Goal: Task Accomplishment & Management: Complete application form

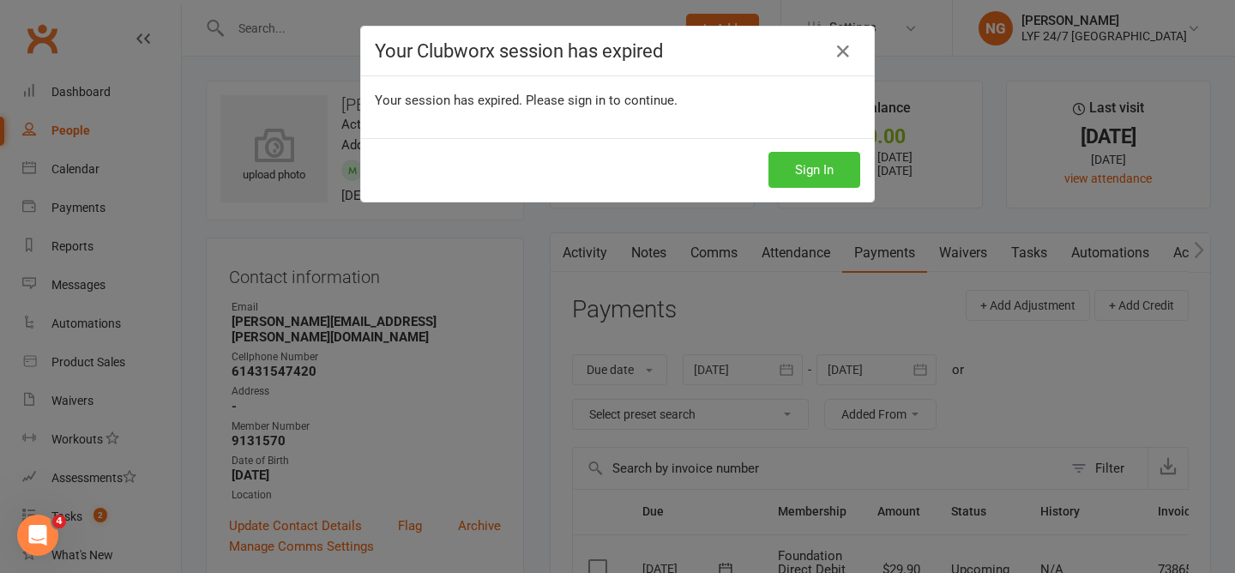
click at [802, 165] on button "Sign In" at bounding box center [814, 170] width 92 height 36
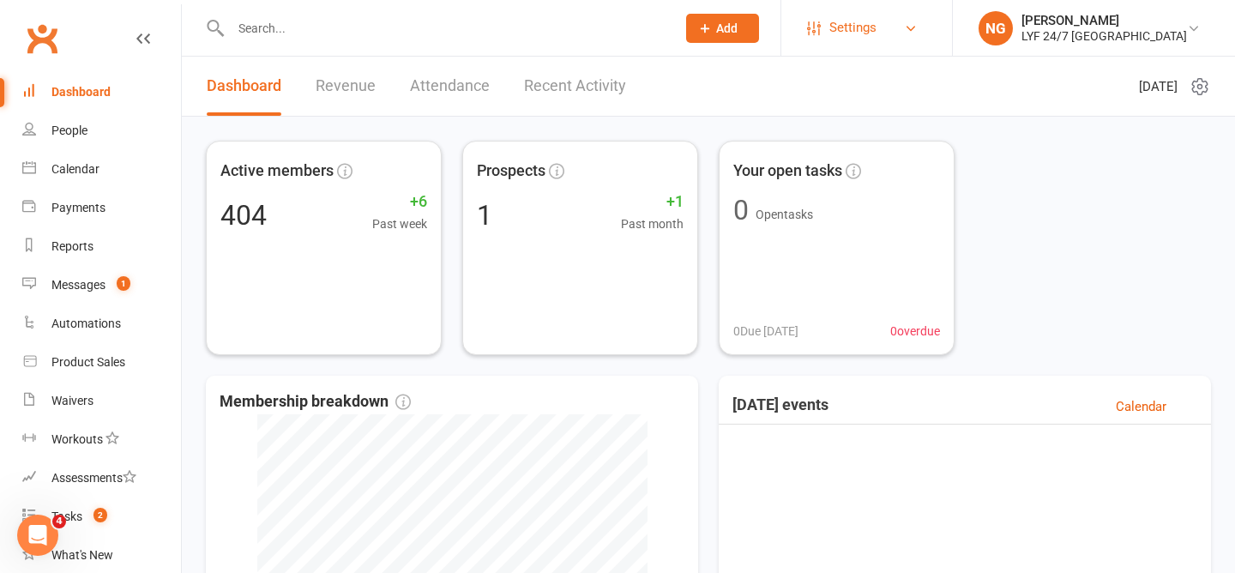
click at [877, 34] on span "Settings" at bounding box center [852, 28] width 47 height 39
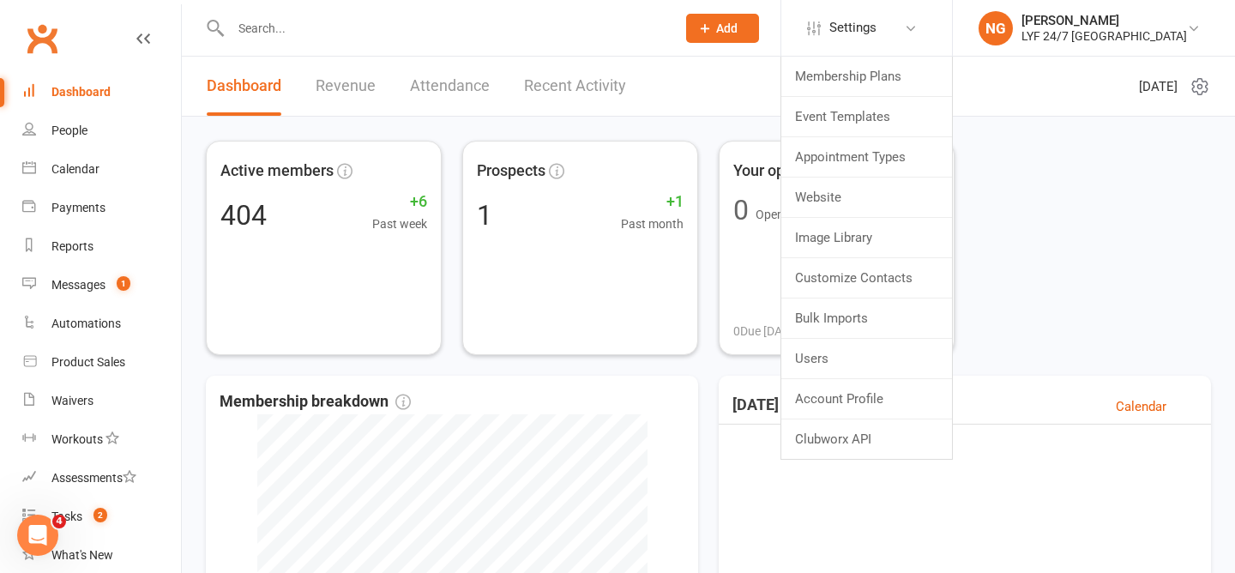
click at [589, 35] on input "text" at bounding box center [445, 28] width 438 height 24
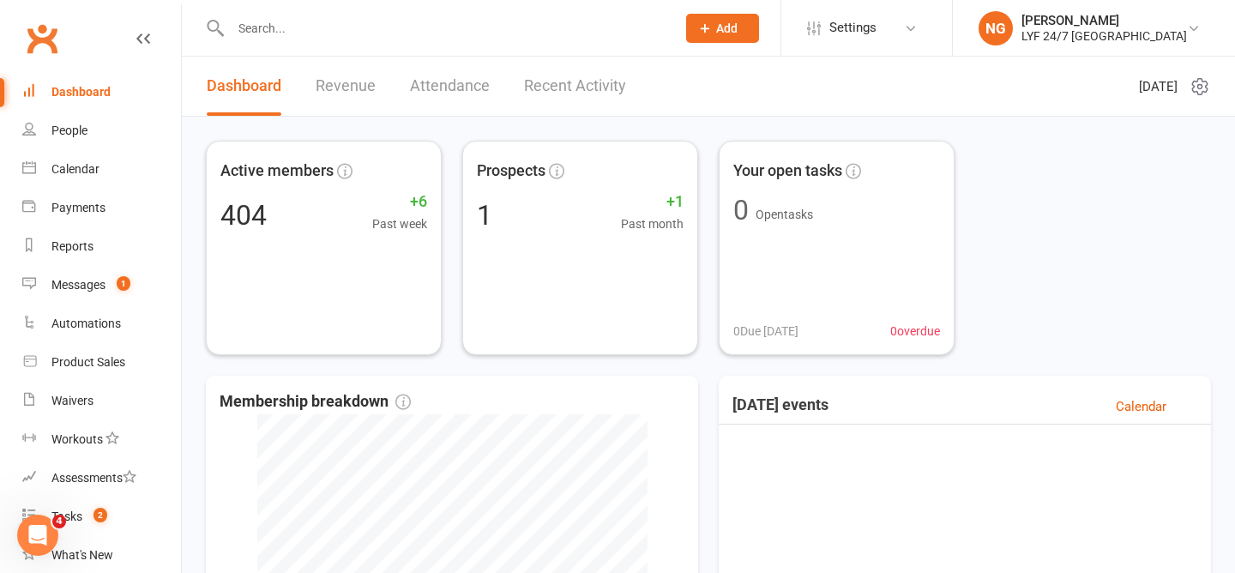
click at [738, 25] on span "Add" at bounding box center [726, 28] width 21 height 14
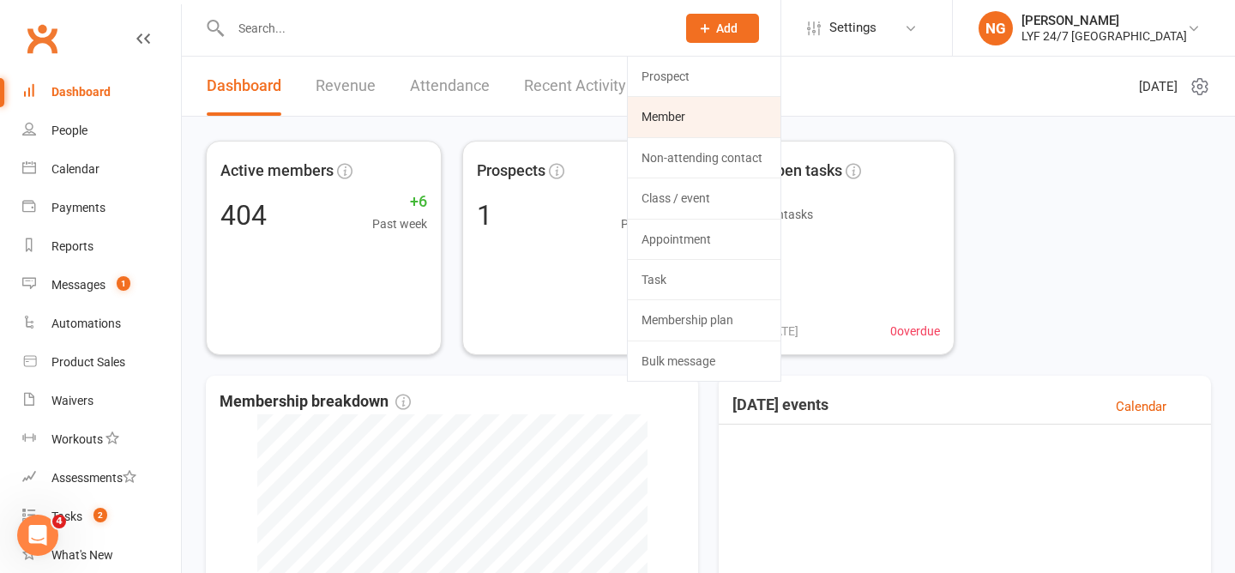
click at [724, 108] on link "Member" at bounding box center [704, 116] width 153 height 39
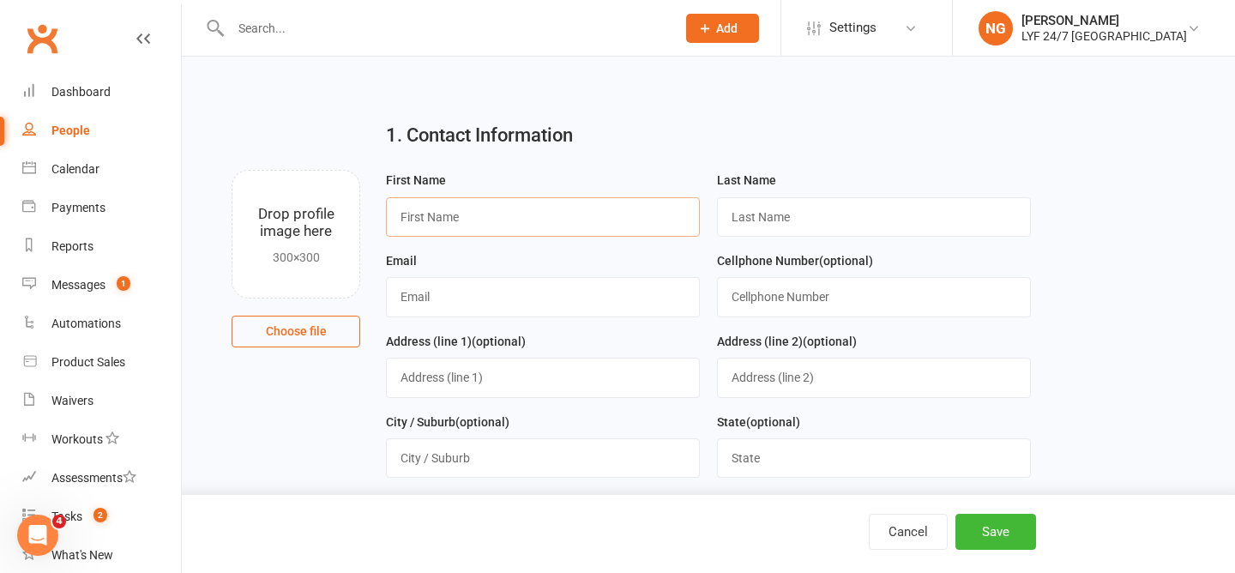
click at [601, 223] on input "text" at bounding box center [543, 216] width 314 height 39
click at [903, 34] on link "Settings" at bounding box center [866, 28] width 119 height 39
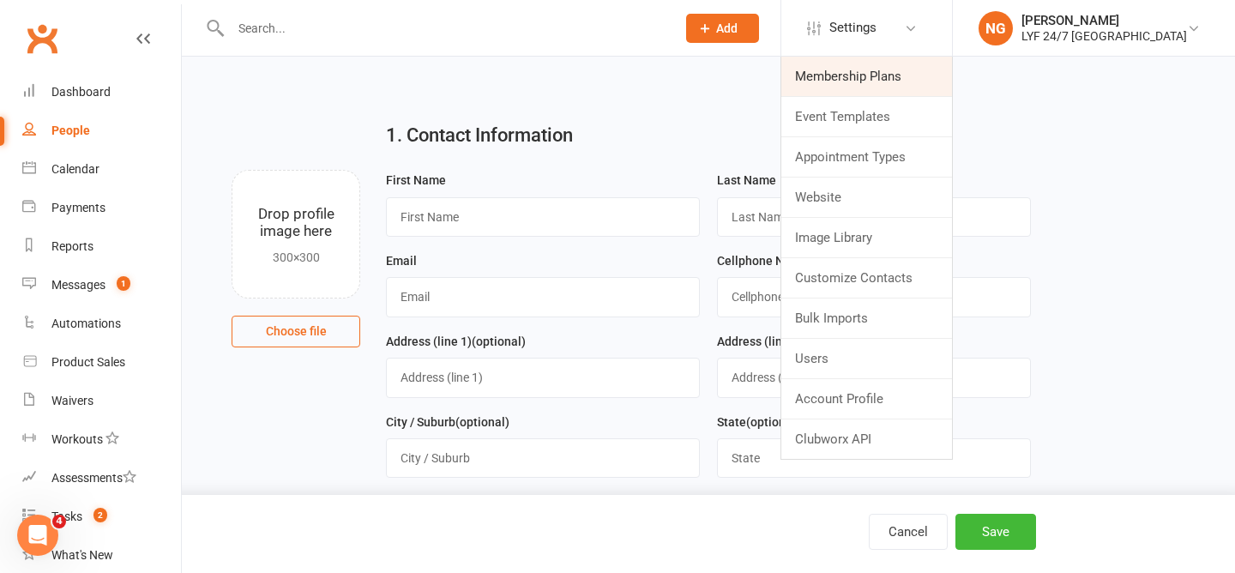
click at [870, 69] on link "Membership Plans" at bounding box center [866, 76] width 171 height 39
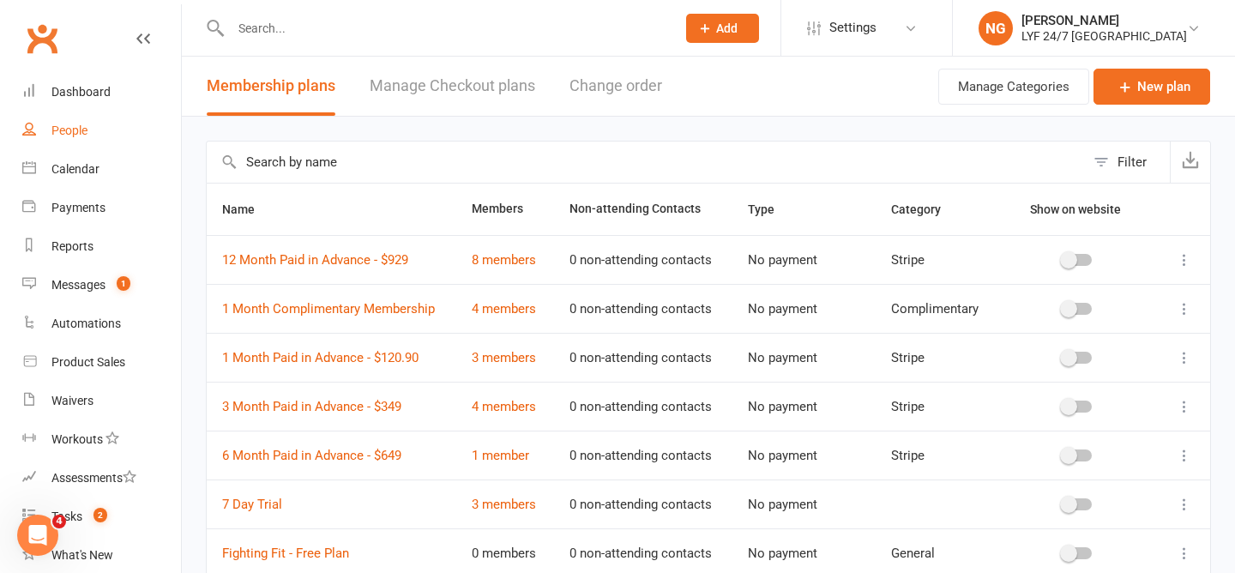
click at [49, 125] on link "People" at bounding box center [101, 130] width 159 height 39
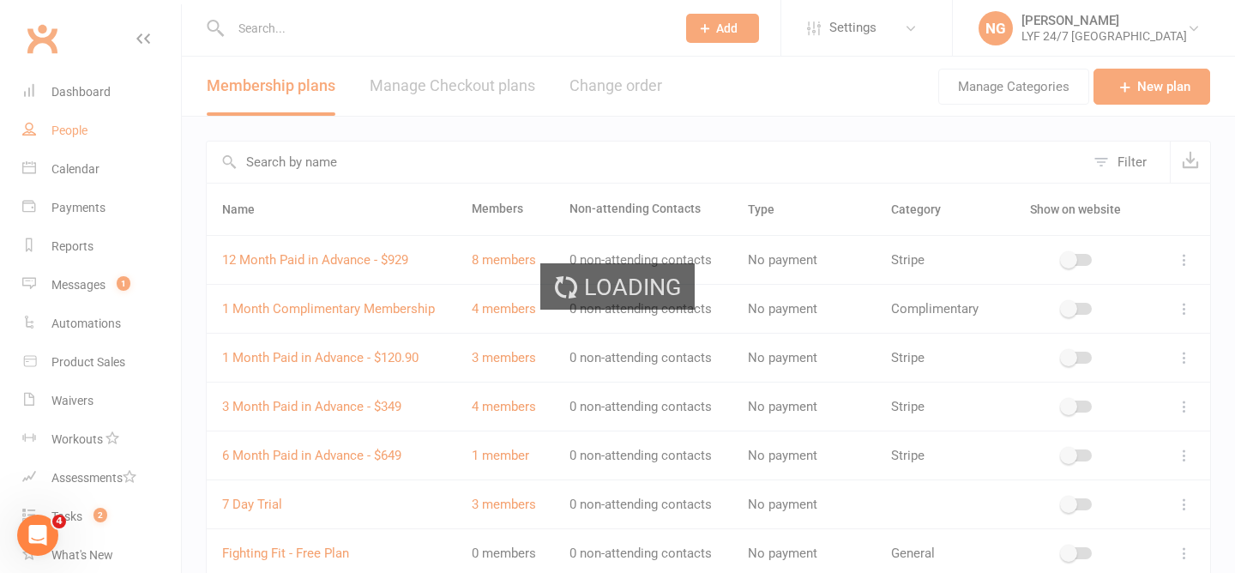
select select "100"
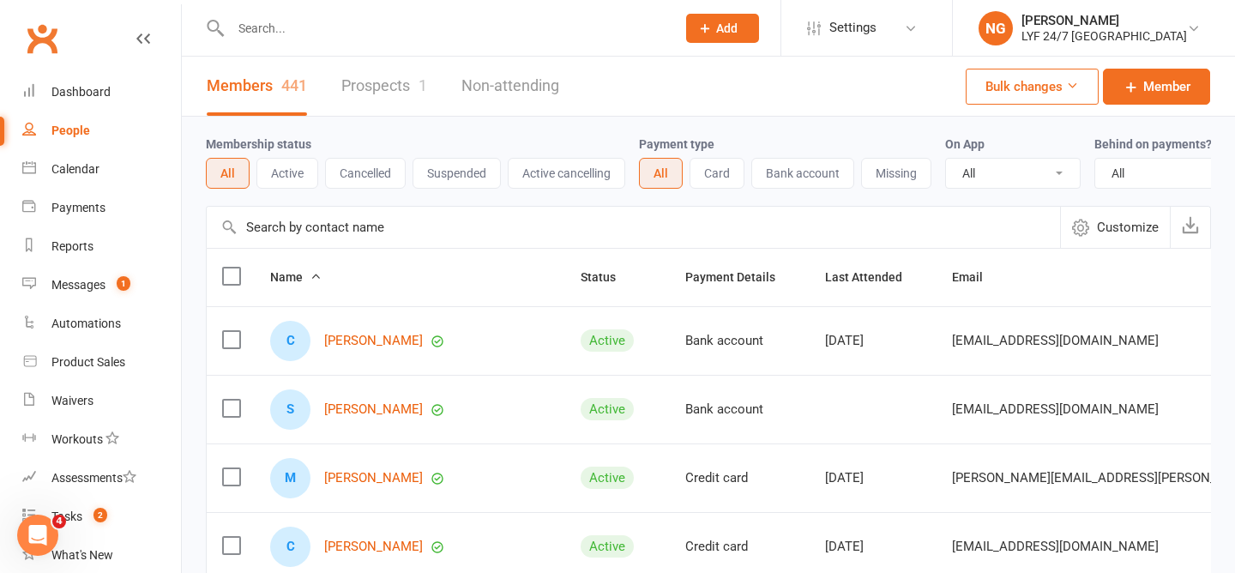
click at [738, 29] on span "Add" at bounding box center [726, 28] width 21 height 14
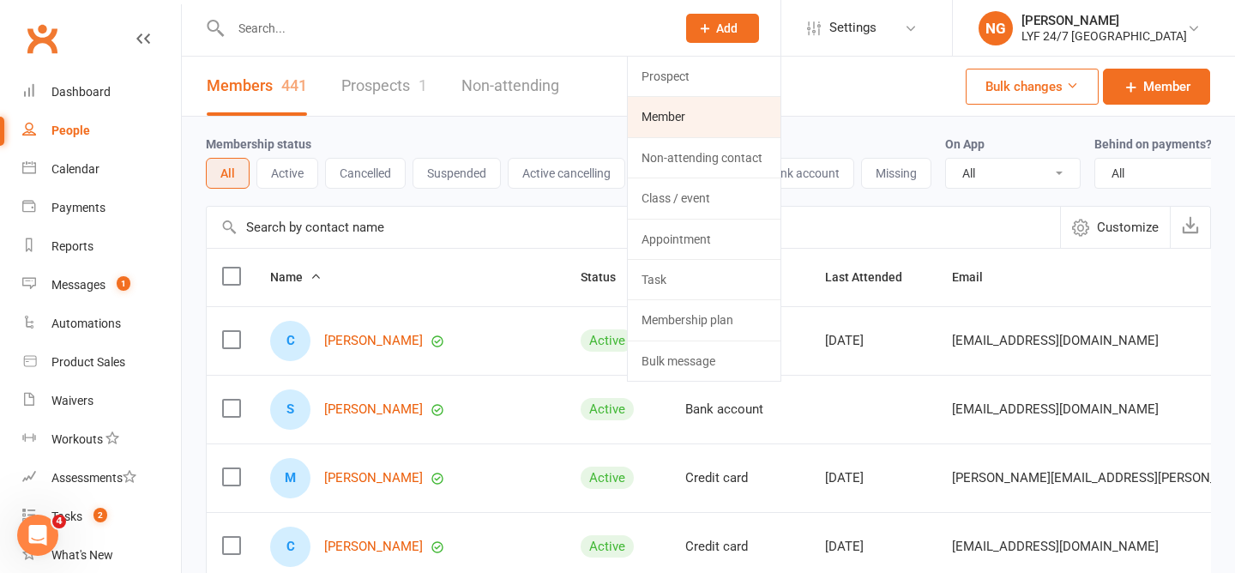
click at [704, 117] on link "Member" at bounding box center [704, 116] width 153 height 39
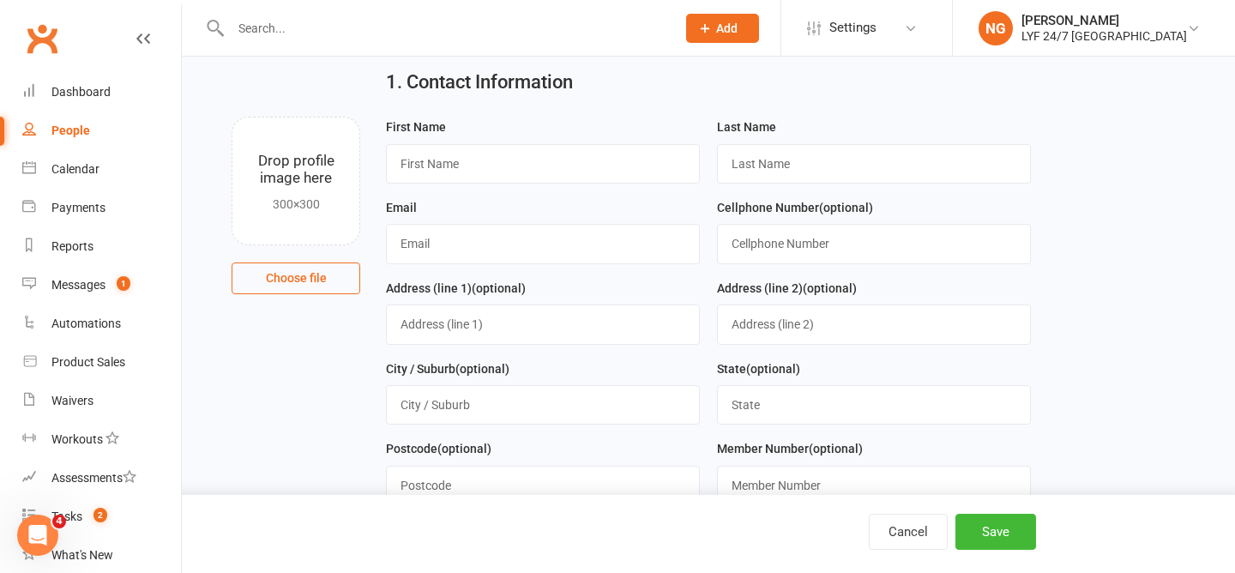
scroll to position [62, 0]
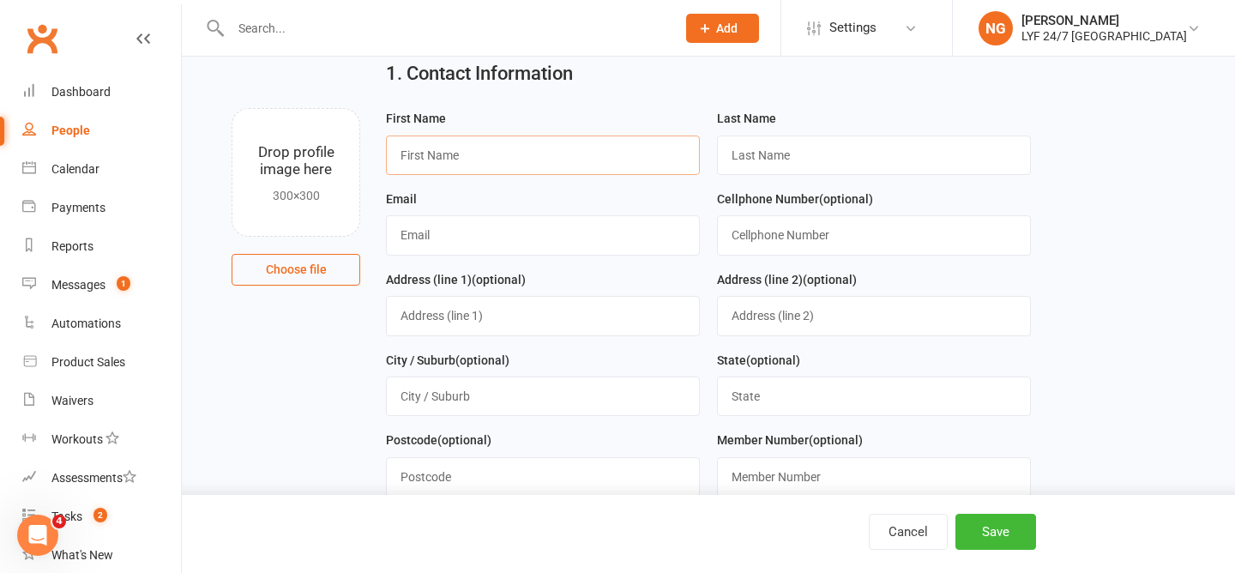
click at [533, 163] on input "text" at bounding box center [543, 155] width 314 height 39
type input "Ethem"
click at [846, 160] on input "text" at bounding box center [874, 155] width 314 height 39
type input "Evecek"
click at [629, 229] on input "text" at bounding box center [543, 234] width 314 height 39
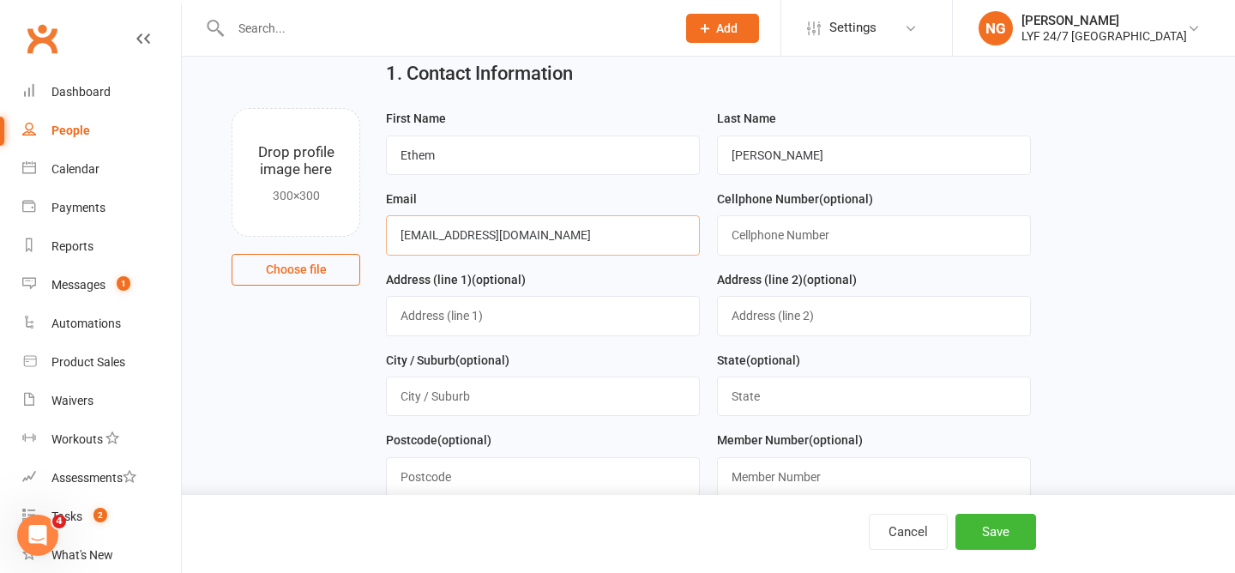
type input "ethemevecekformal@gmail.com"
click at [887, 230] on input "text" at bounding box center [874, 234] width 314 height 39
type input "0481828360"
click at [569, 323] on input "text" at bounding box center [543, 315] width 314 height 39
type input "SE 1001, 122 Arthur street"
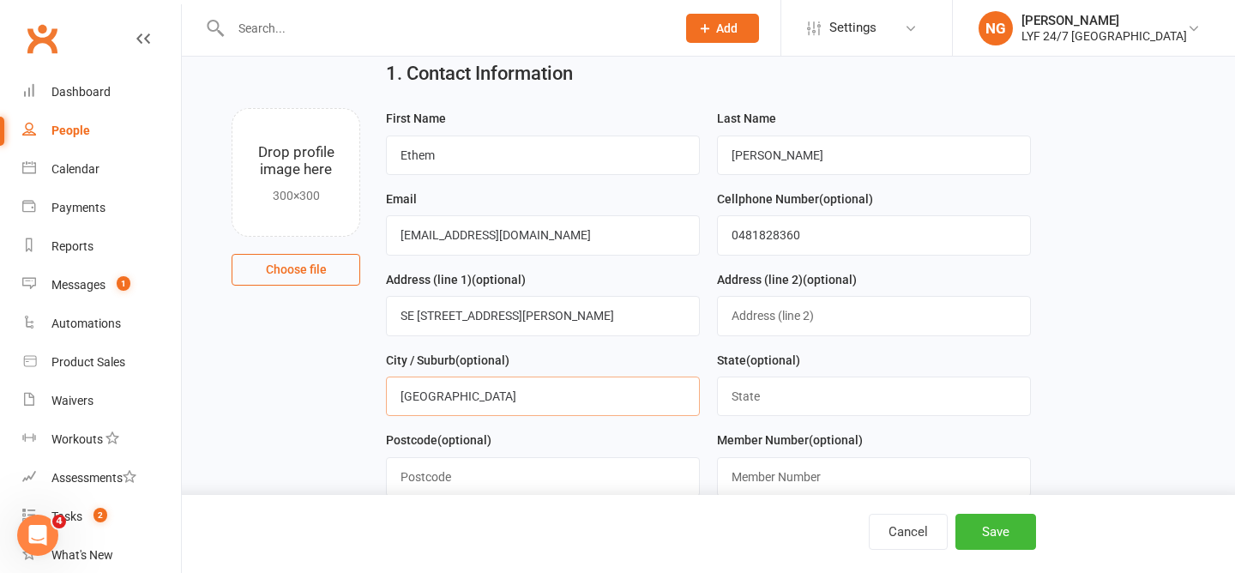
type input "North Sydney"
type input "NSW"
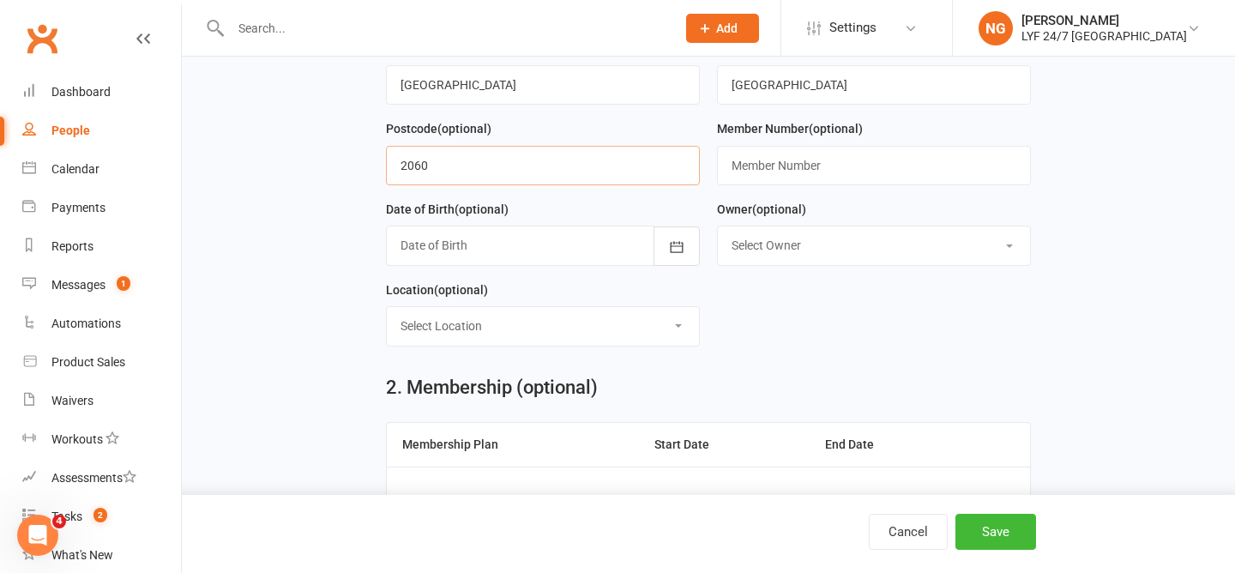
scroll to position [370, 0]
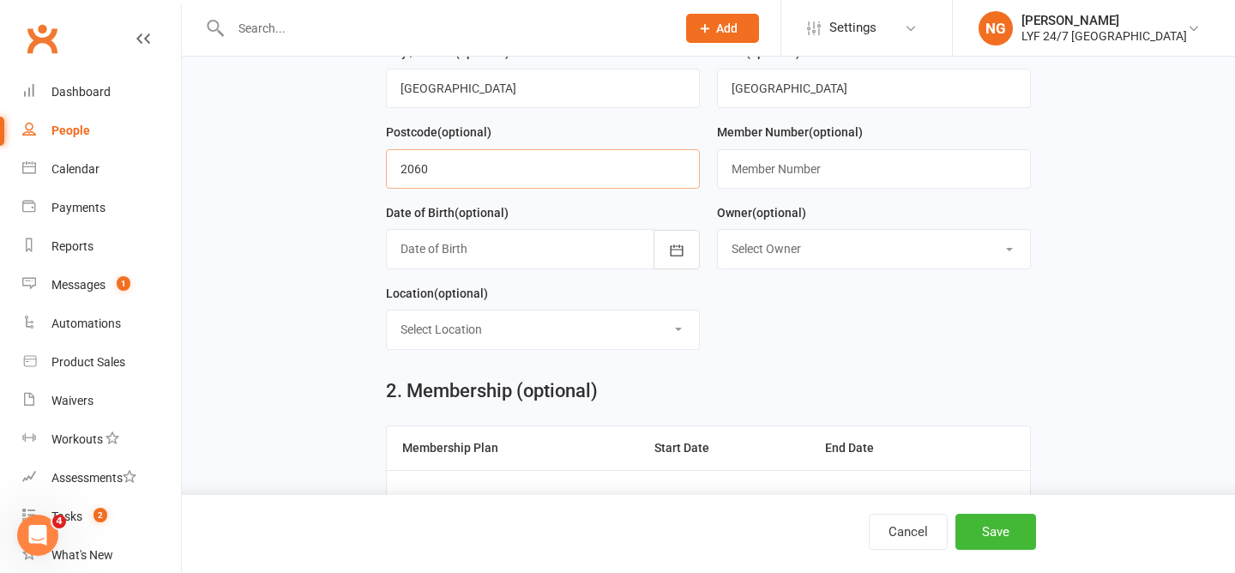
type input "2060"
click at [433, 260] on div at bounding box center [543, 248] width 314 height 39
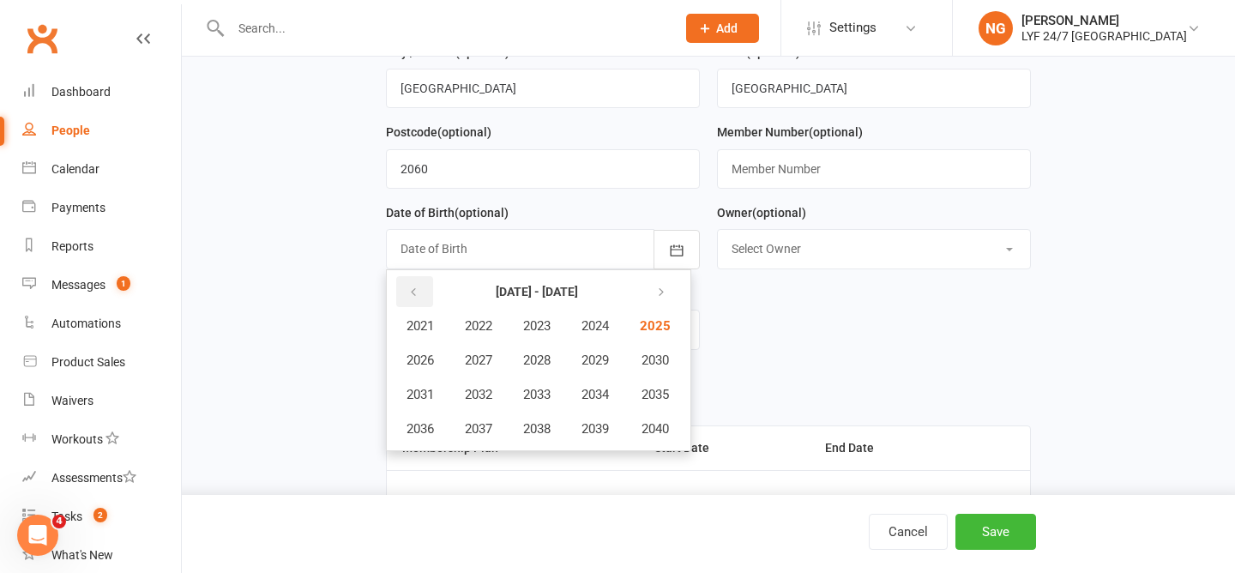
click at [416, 291] on icon "button" at bounding box center [413, 293] width 12 height 14
click at [664, 295] on icon "button" at bounding box center [658, 293] width 12 height 14
click at [605, 334] on span "2004" at bounding box center [594, 325] width 27 height 15
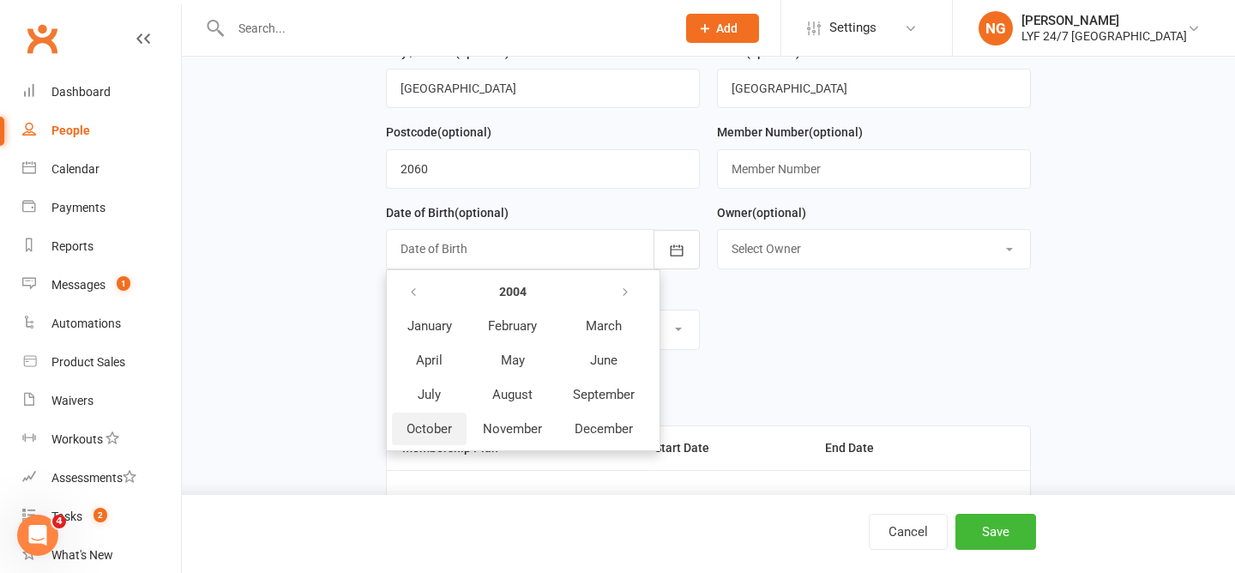
click at [432, 434] on span "October" at bounding box center [429, 428] width 45 height 15
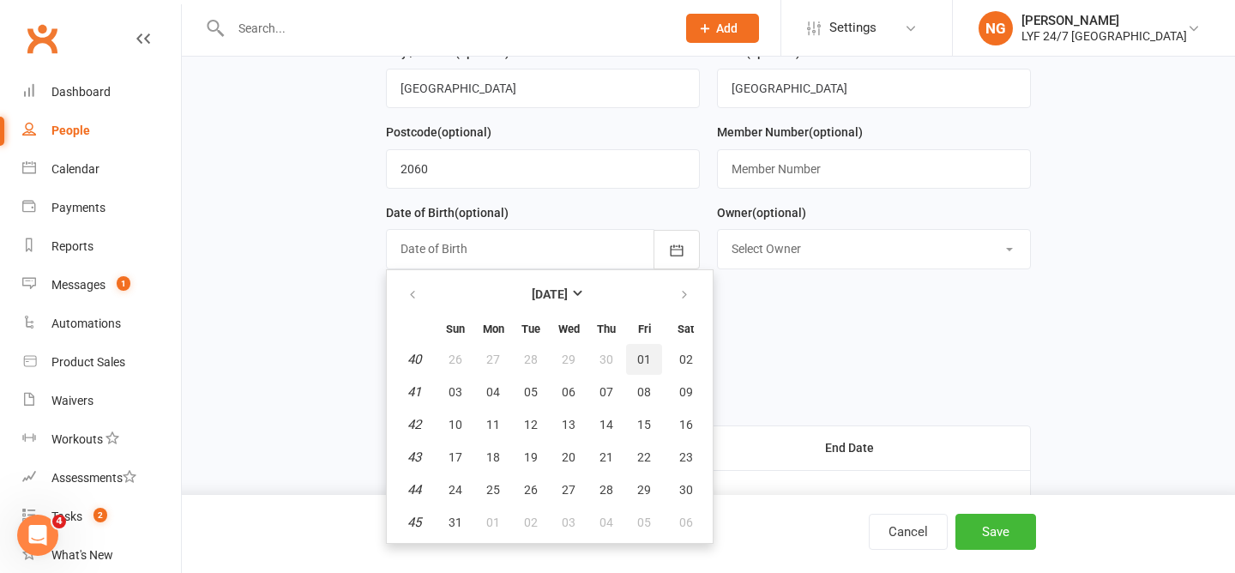
click at [645, 362] on span "01" at bounding box center [644, 359] width 14 height 14
type input "01 Oct 2004"
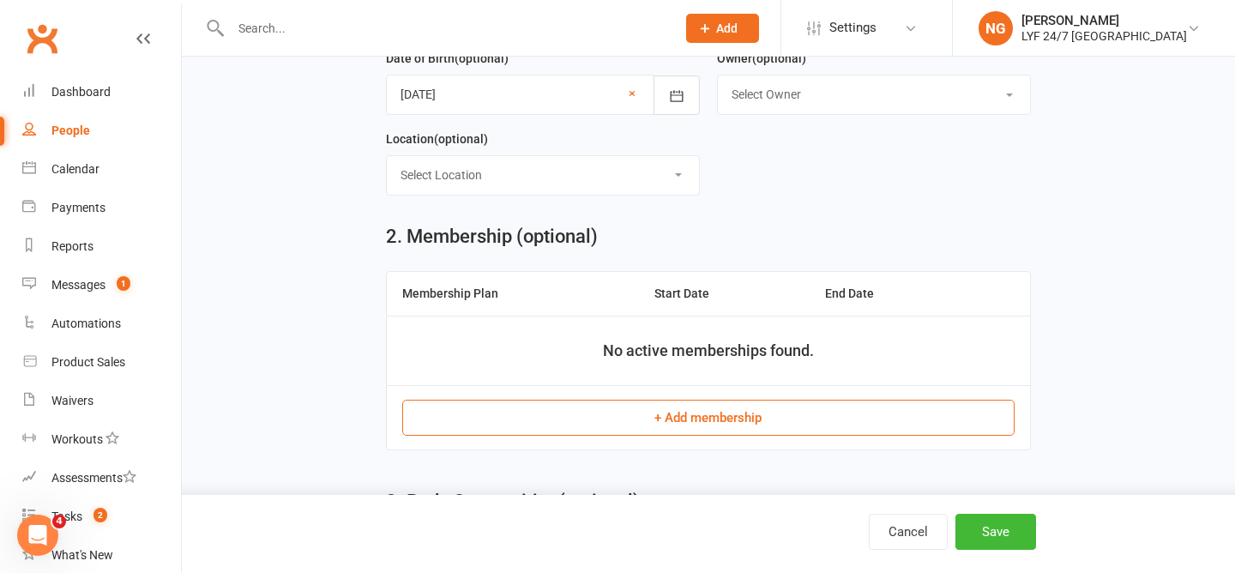
scroll to position [528, 0]
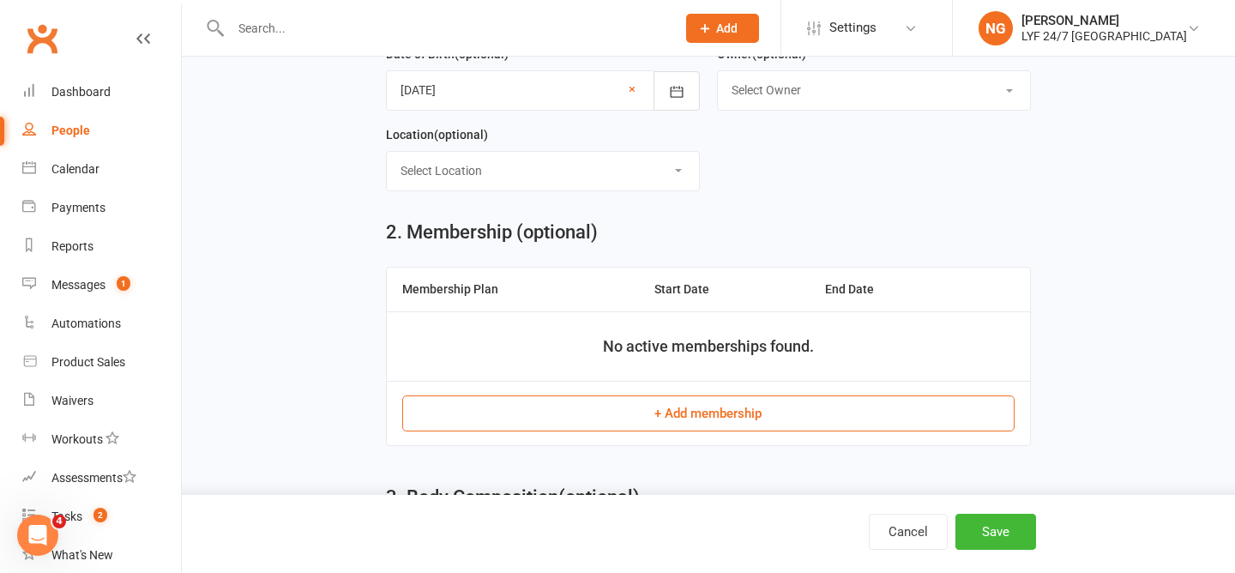
click at [646, 406] on button "+ Add membership" at bounding box center [707, 413] width 611 height 36
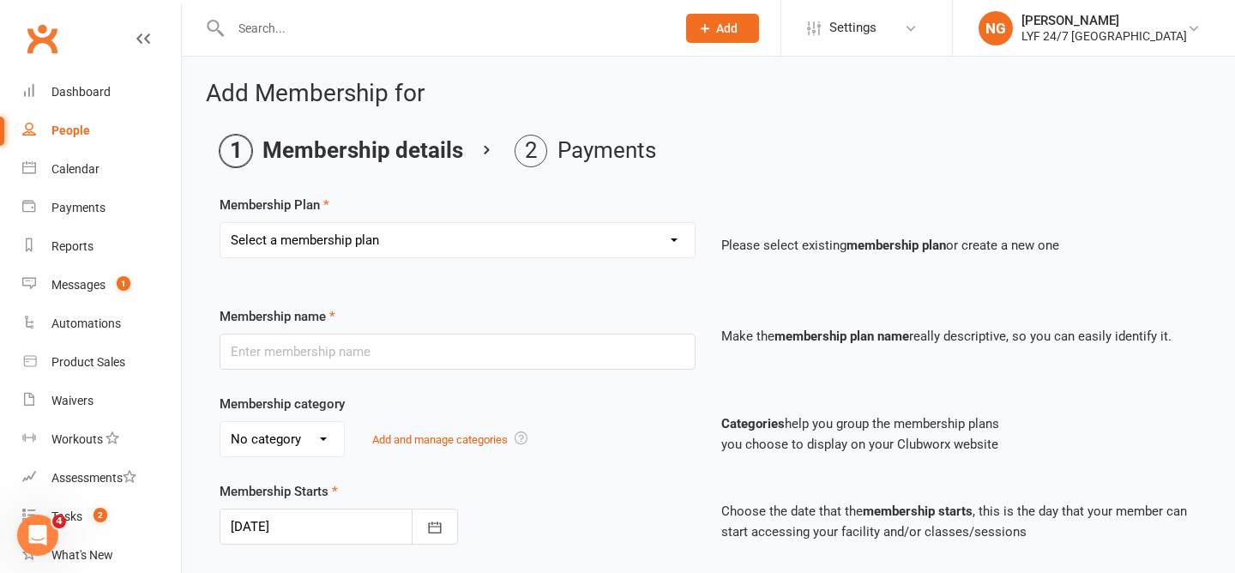
click at [541, 238] on select "Select a membership plan Create new Membership Plan Foundation Direct Debit $41…" at bounding box center [457, 240] width 474 height 34
select select "18"
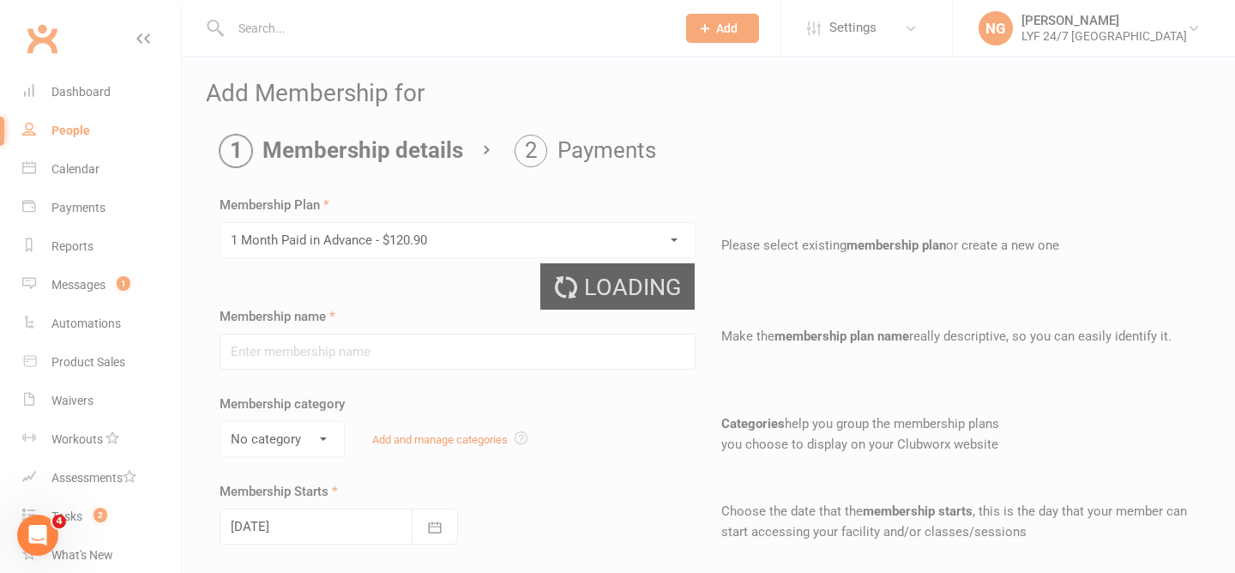
type input "1 Month Paid in Advance - $120.90"
select select "3"
type input "0"
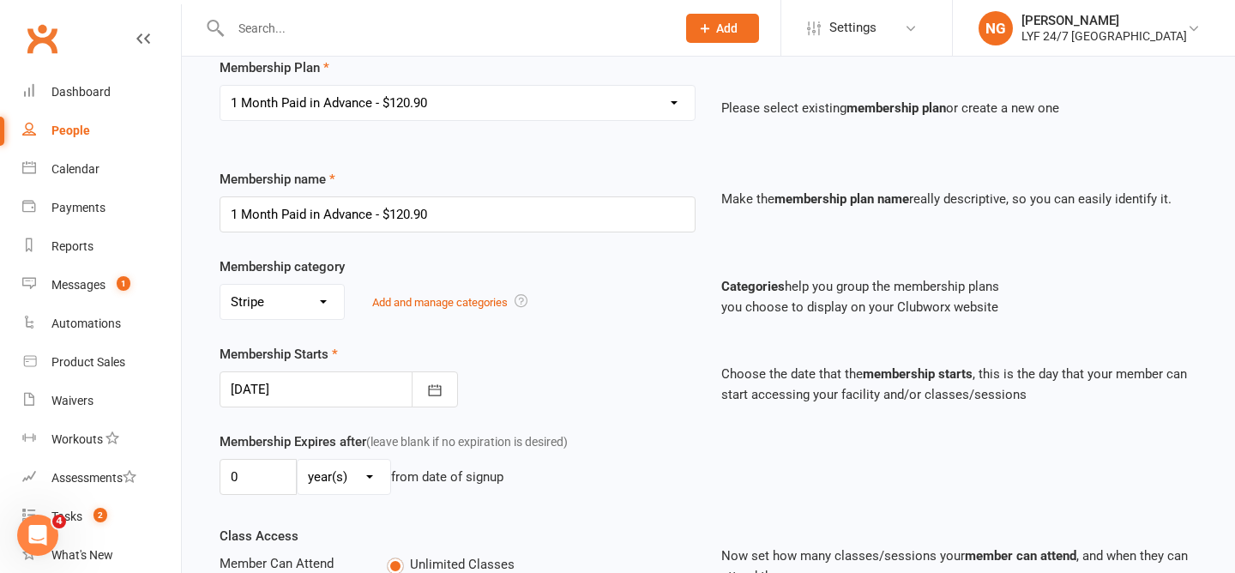
scroll to position [583, 0]
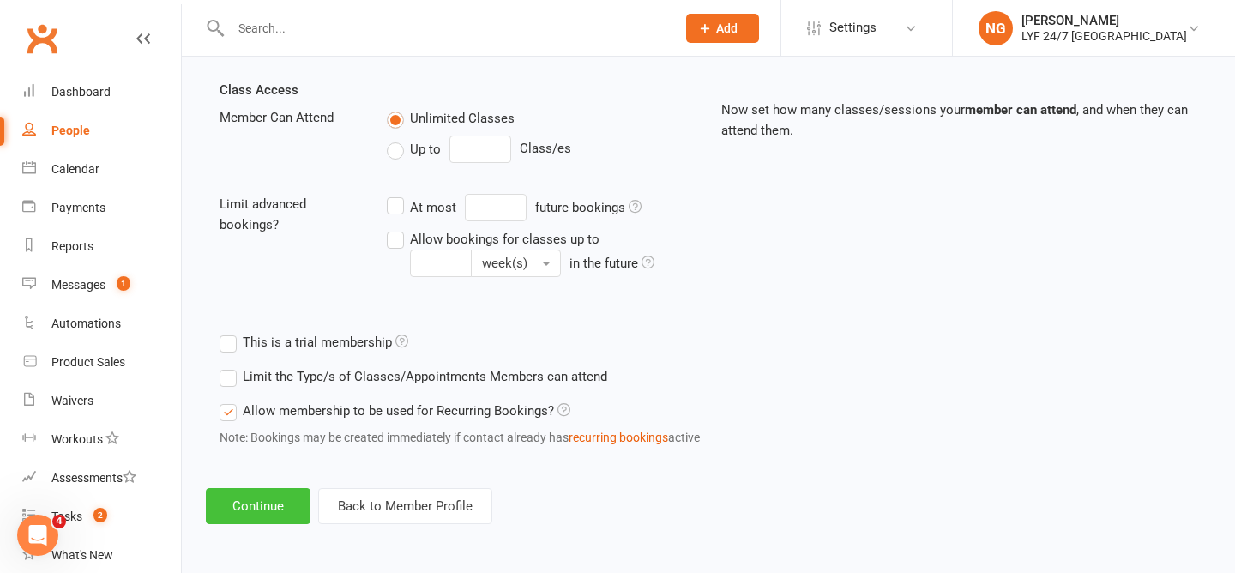
click at [282, 503] on button "Continue" at bounding box center [258, 506] width 105 height 36
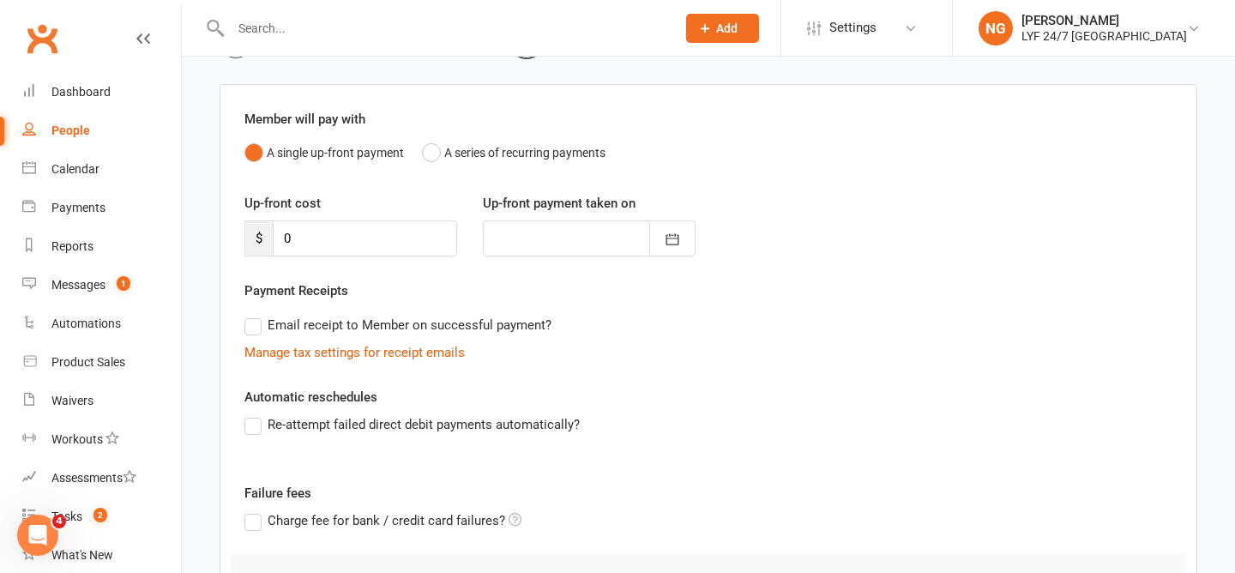
scroll to position [292, 0]
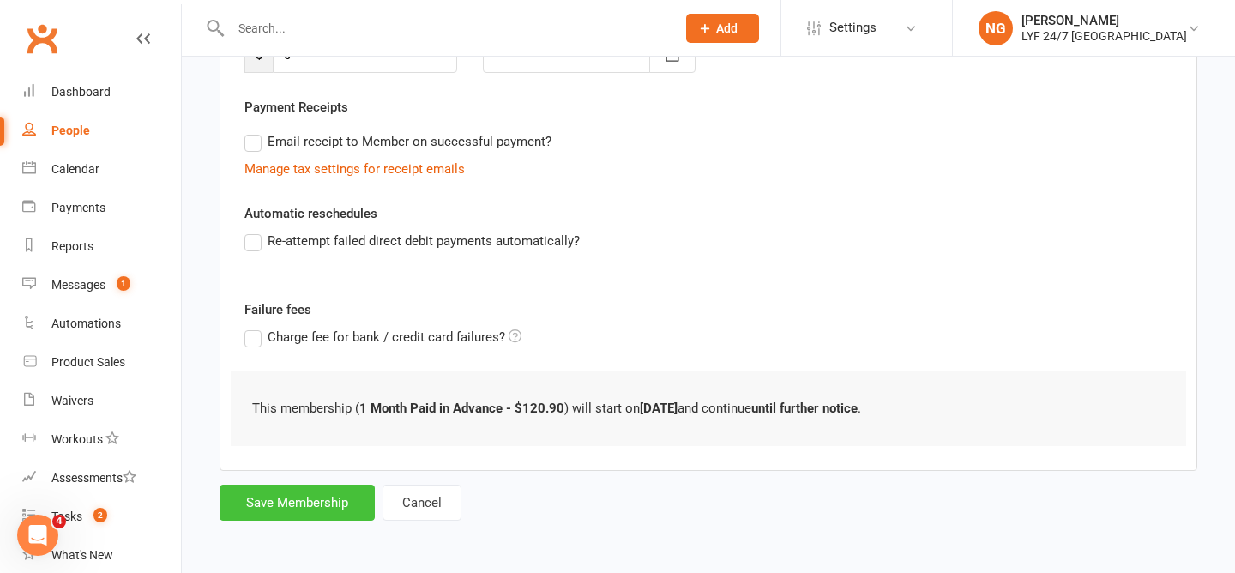
click at [281, 499] on button "Save Membership" at bounding box center [297, 503] width 155 height 36
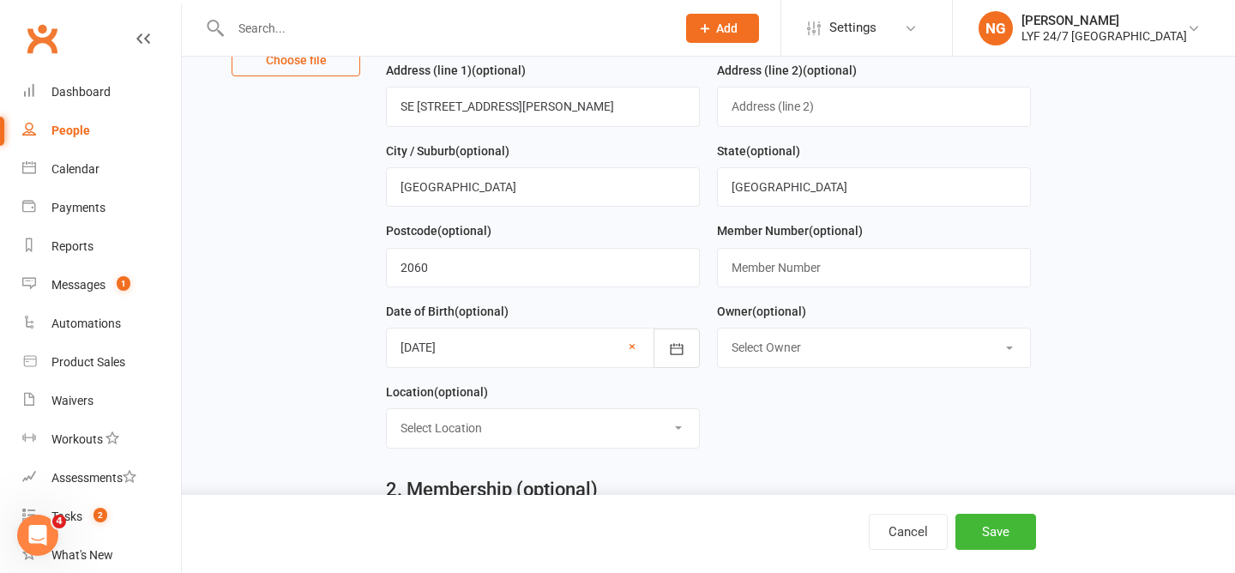
scroll to position [278, 0]
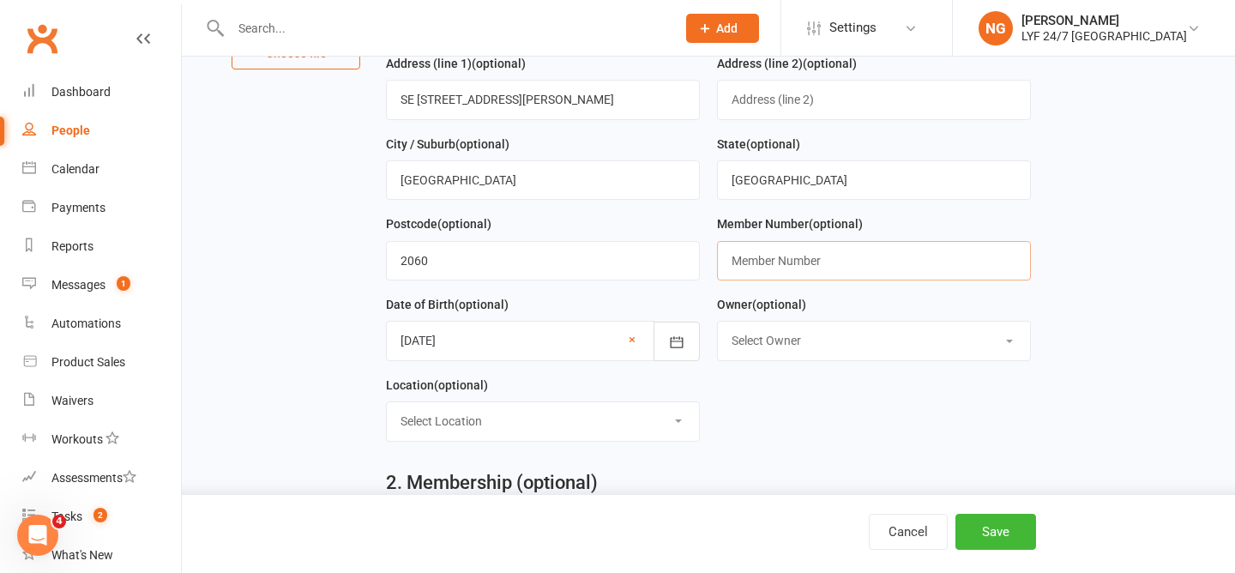
click at [799, 274] on input "text" at bounding box center [874, 260] width 314 height 39
click at [872, 219] on div "Member Number (optional)" at bounding box center [874, 247] width 314 height 67
click at [829, 273] on input "text" at bounding box center [874, 260] width 314 height 39
type input "100260"
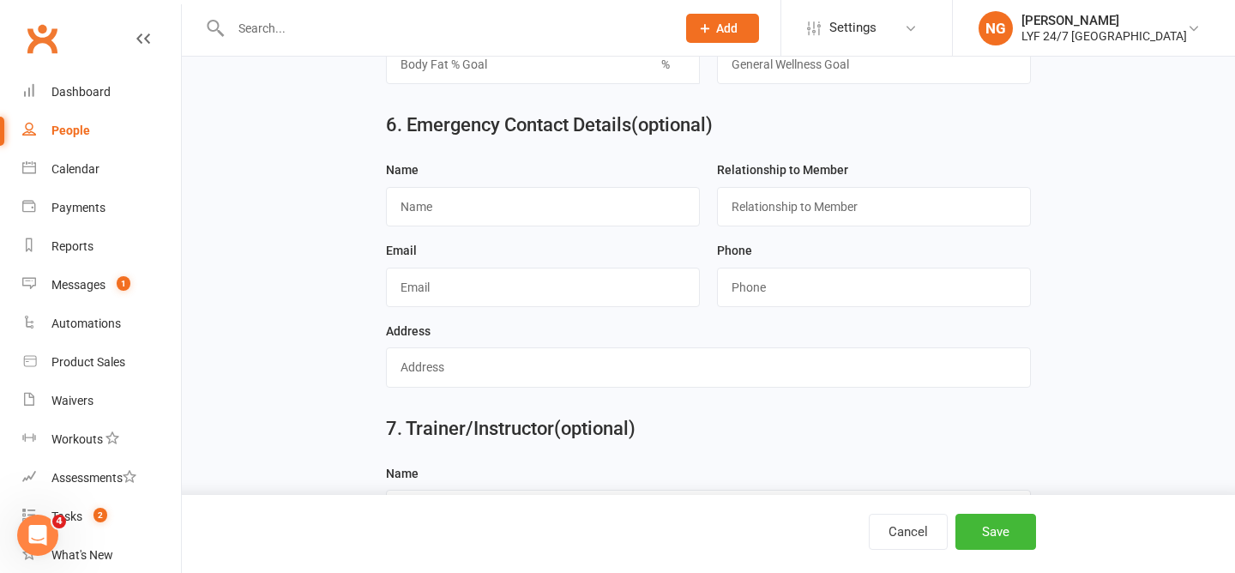
scroll to position [1672, 0]
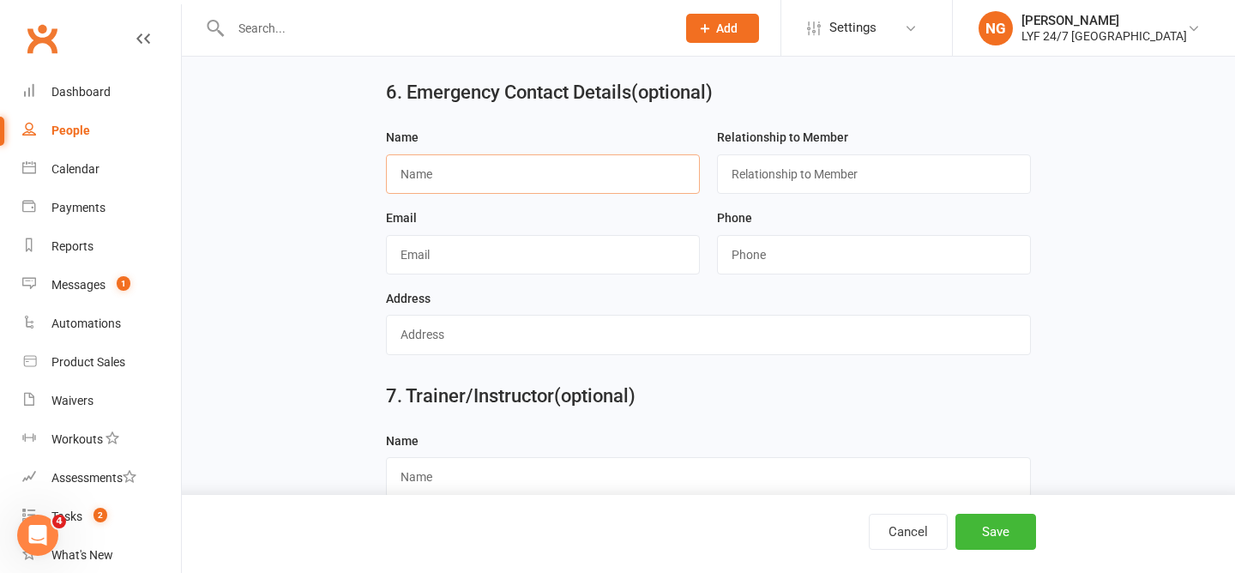
click at [549, 180] on input "text" at bounding box center [543, 173] width 314 height 39
type input "Hank Evecek"
type input "Father"
click at [433, 254] on input "text" at bounding box center [543, 254] width 314 height 39
click at [744, 265] on input "string" at bounding box center [874, 254] width 314 height 39
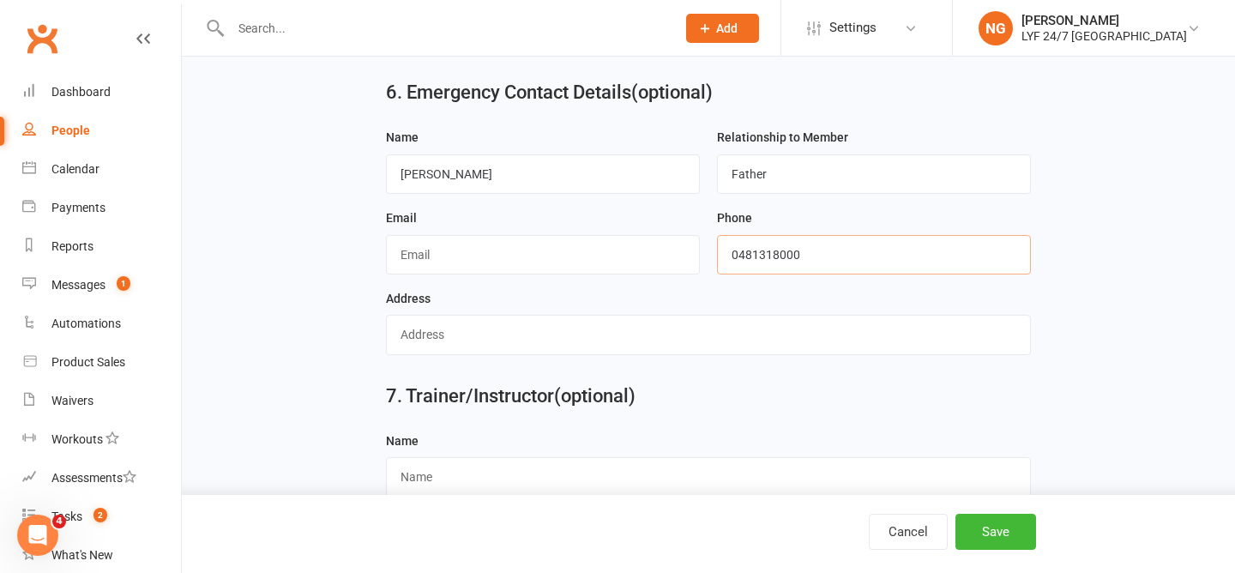
type input "0481318000"
click at [522, 338] on input "text" at bounding box center [708, 334] width 644 height 39
click at [866, 387] on div "7. Trainer/Instructor (optional)" at bounding box center [708, 400] width 670 height 62
click at [997, 533] on button "Save" at bounding box center [995, 532] width 81 height 36
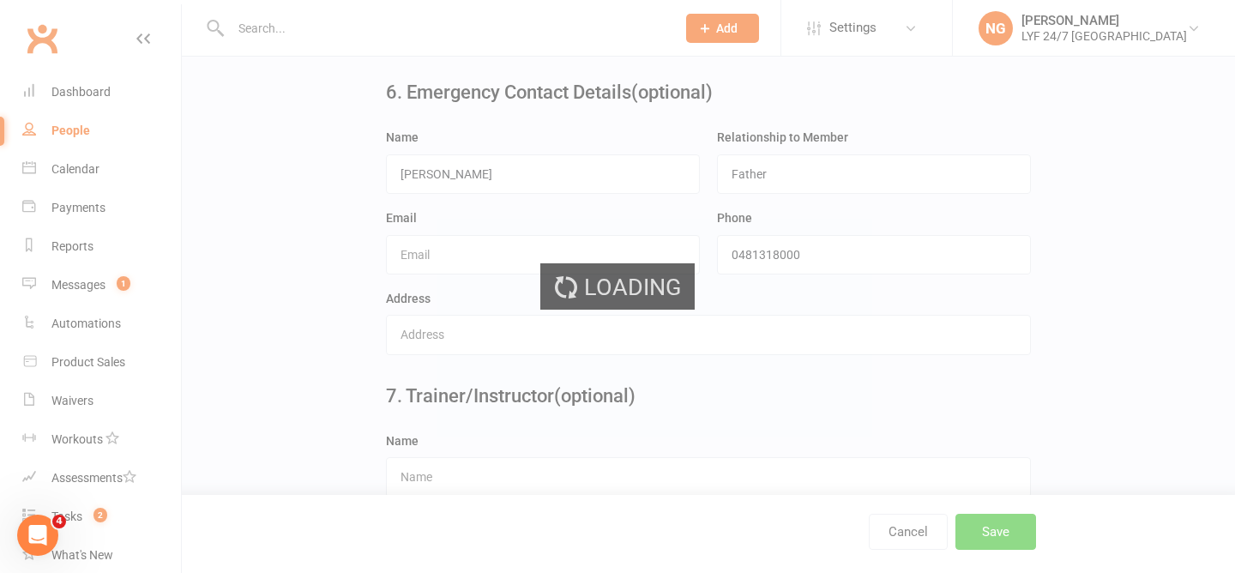
scroll to position [0, 0]
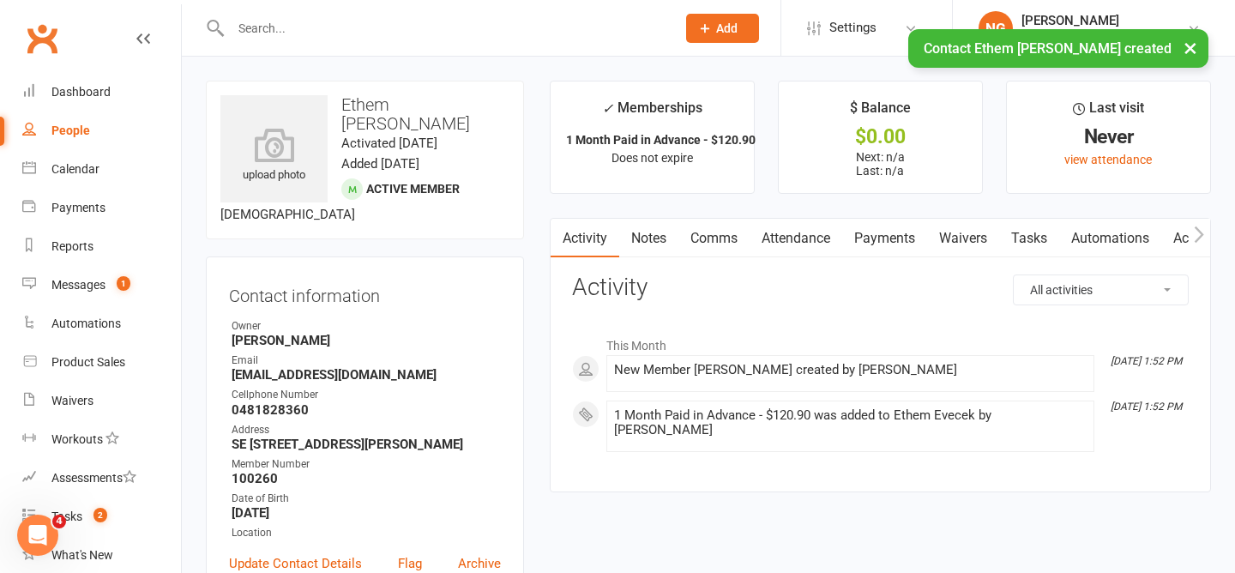
click at [864, 244] on link "Payments" at bounding box center [884, 238] width 85 height 39
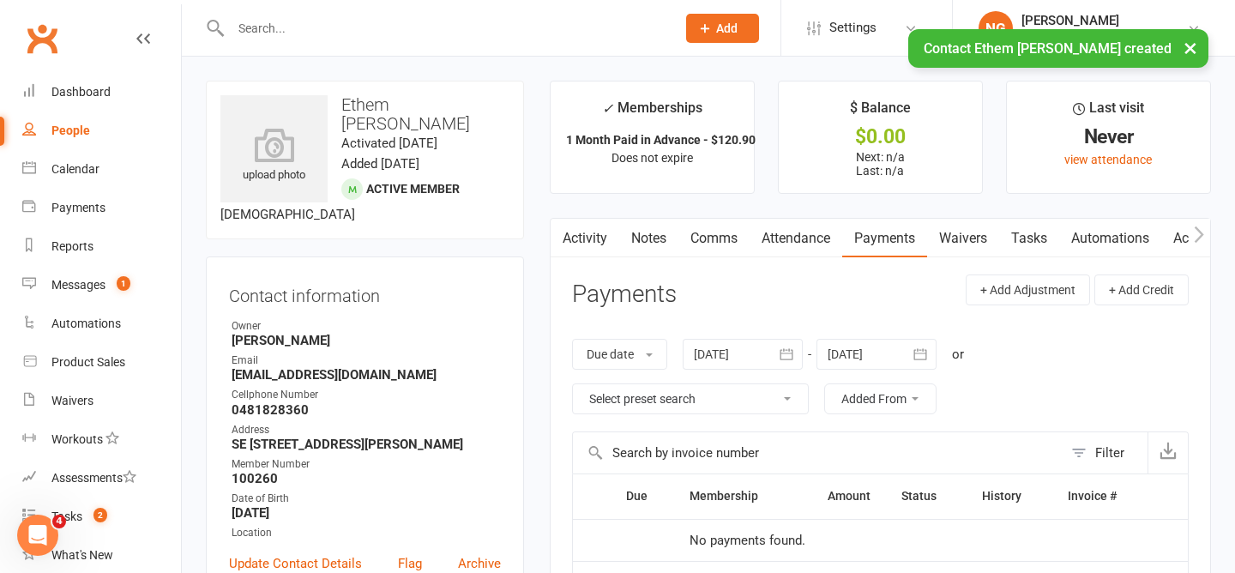
scroll to position [19, 0]
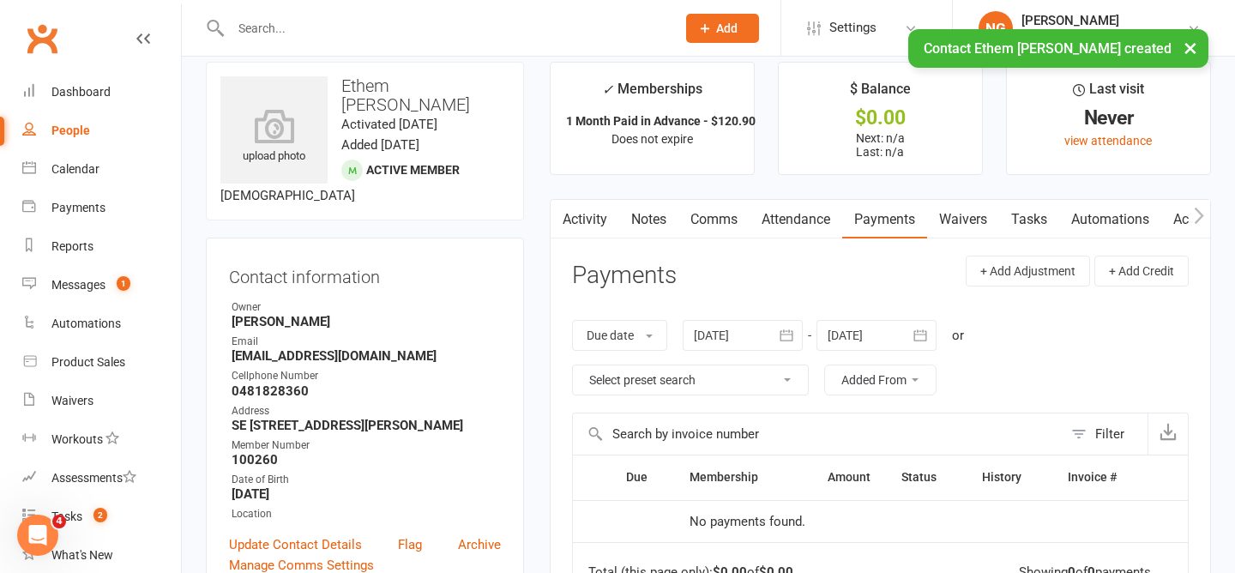
click at [556, 214] on icon "button" at bounding box center [561, 216] width 10 height 18
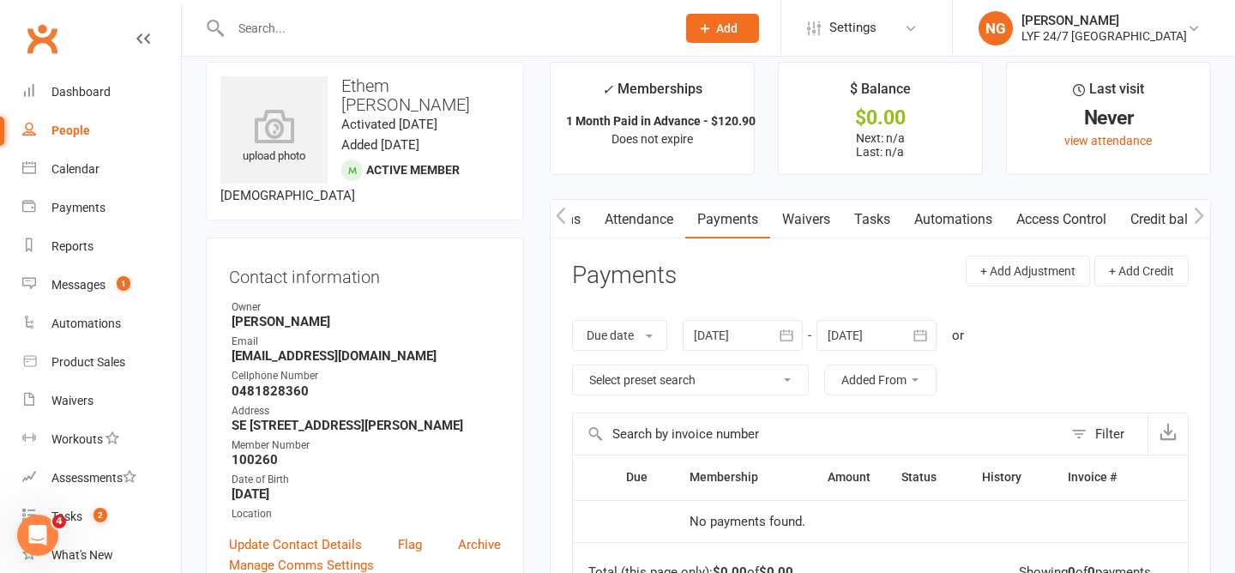
scroll to position [0, 171]
click at [1040, 221] on link "Access Control" at bounding box center [1048, 219] width 114 height 39
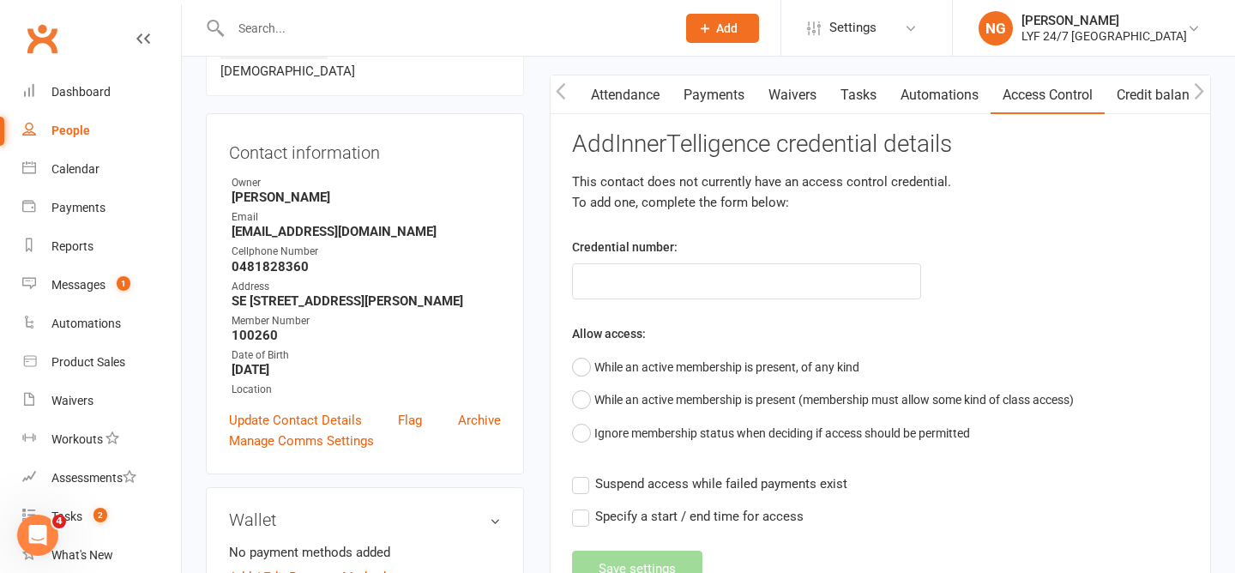
scroll to position [146, 0]
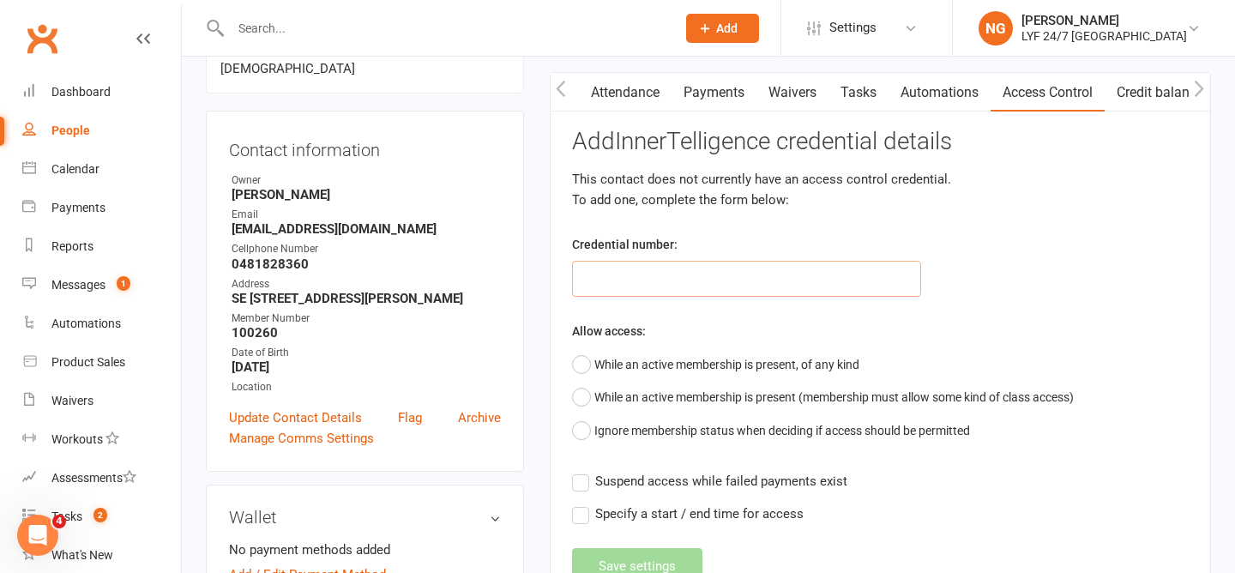
click at [677, 282] on input "text" at bounding box center [746, 279] width 349 height 36
type input "100260"
click at [661, 348] on button "While an active membership is present, of any kind" at bounding box center [715, 364] width 287 height 33
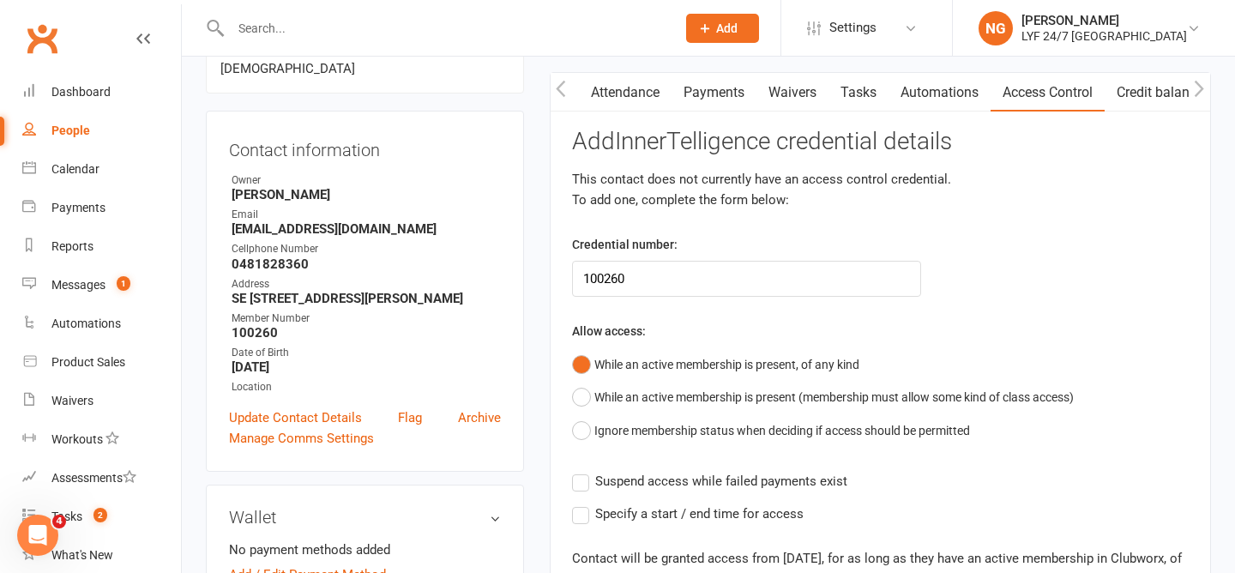
click at [678, 314] on div "Add InnerTelligence credential details This contact does not currently have an …" at bounding box center [880, 389] width 617 height 521
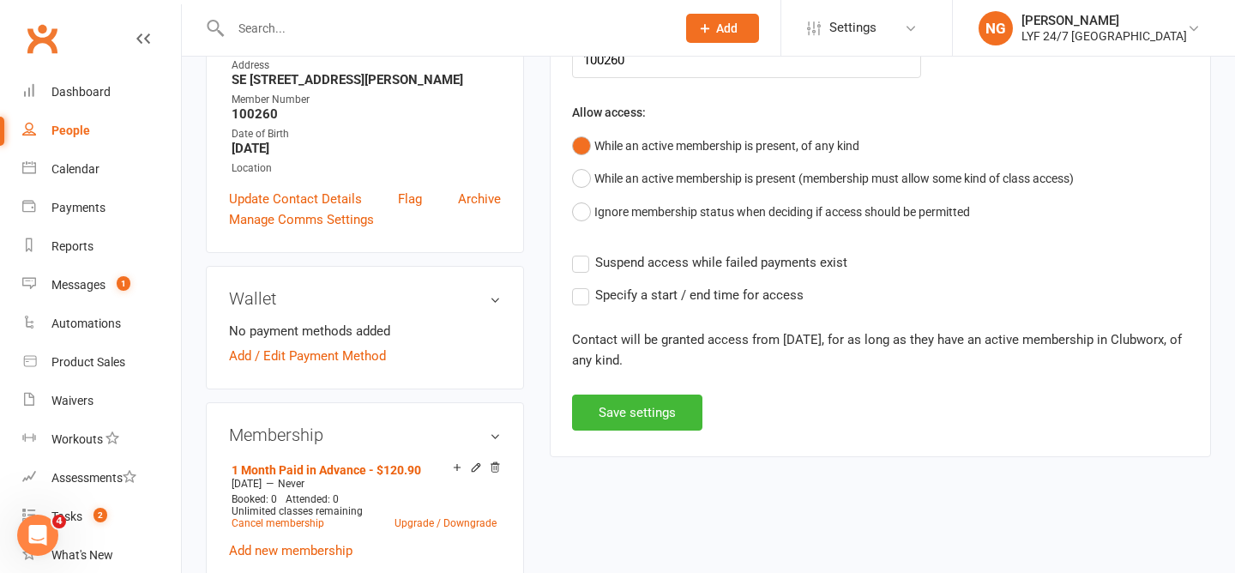
scroll to position [362, 0]
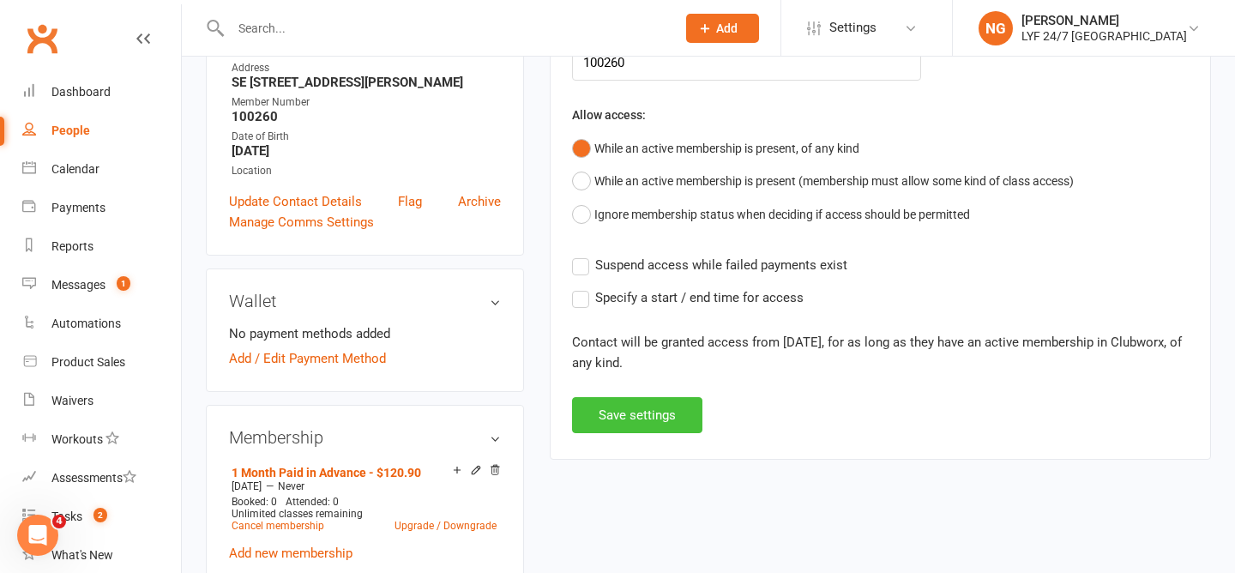
click at [656, 420] on button "Save settings" at bounding box center [637, 415] width 130 height 36
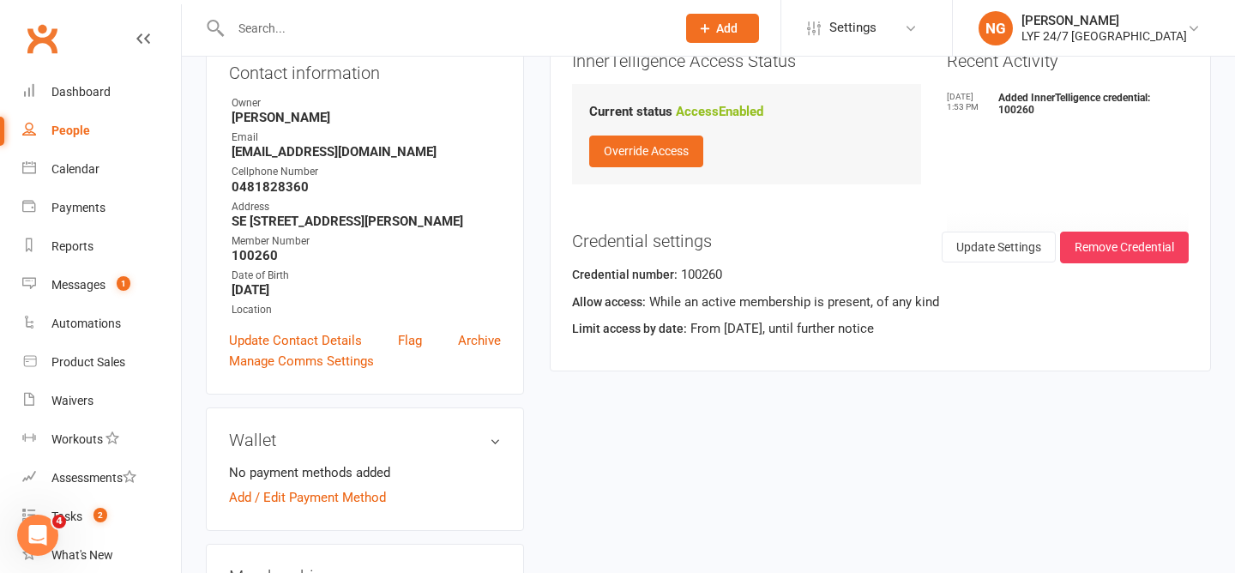
scroll to position [0, 0]
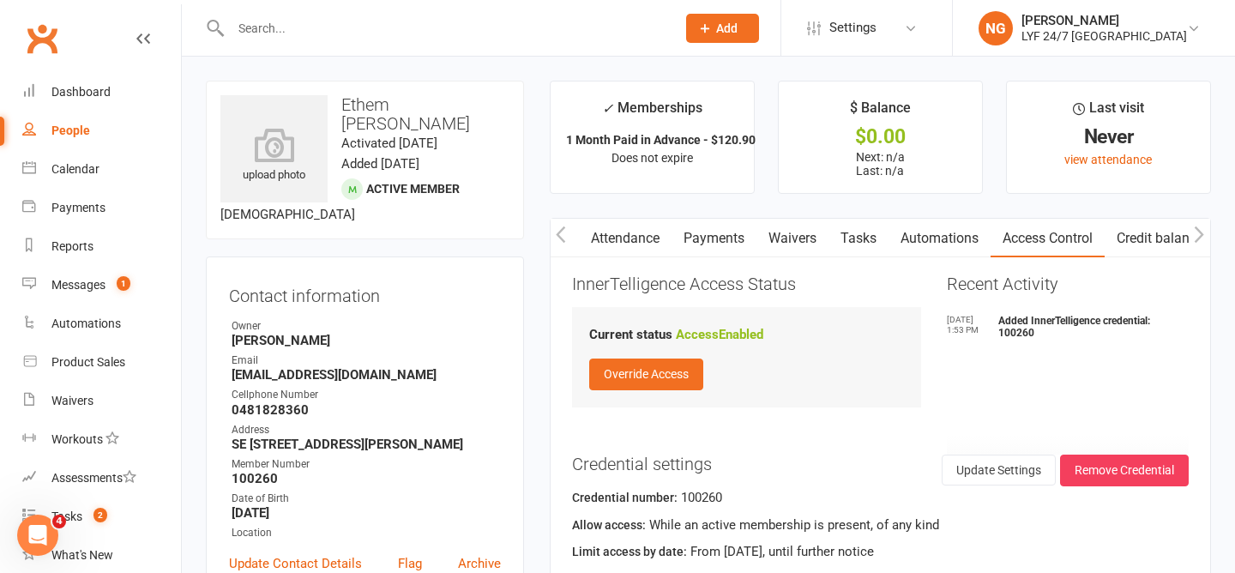
click at [564, 241] on icon "button" at bounding box center [560, 234] width 9 height 16
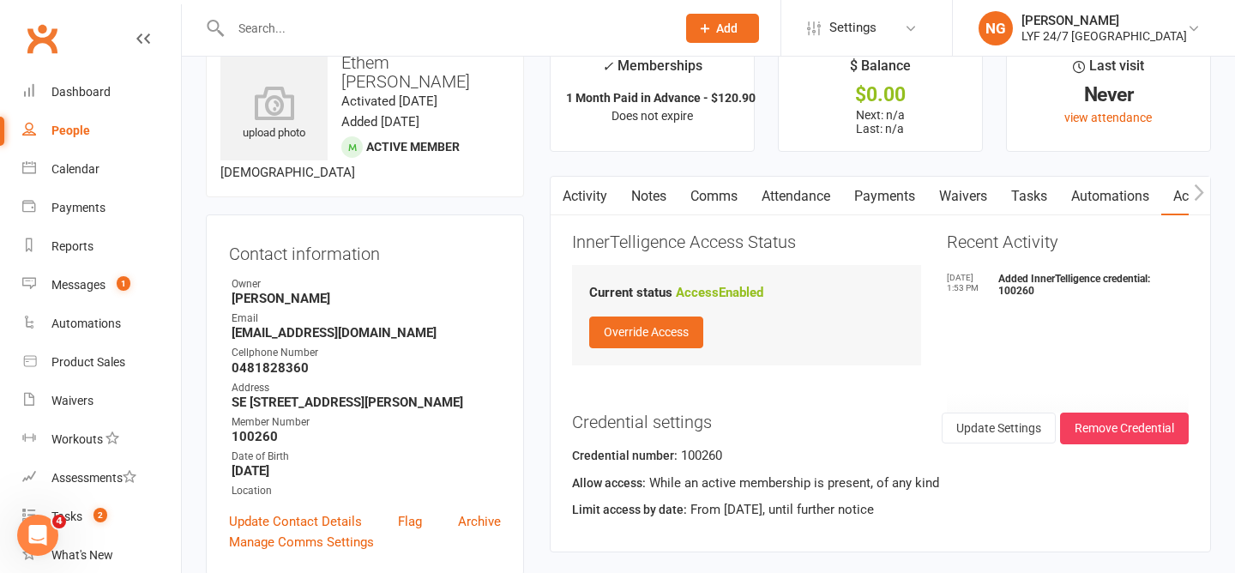
scroll to position [26, 0]
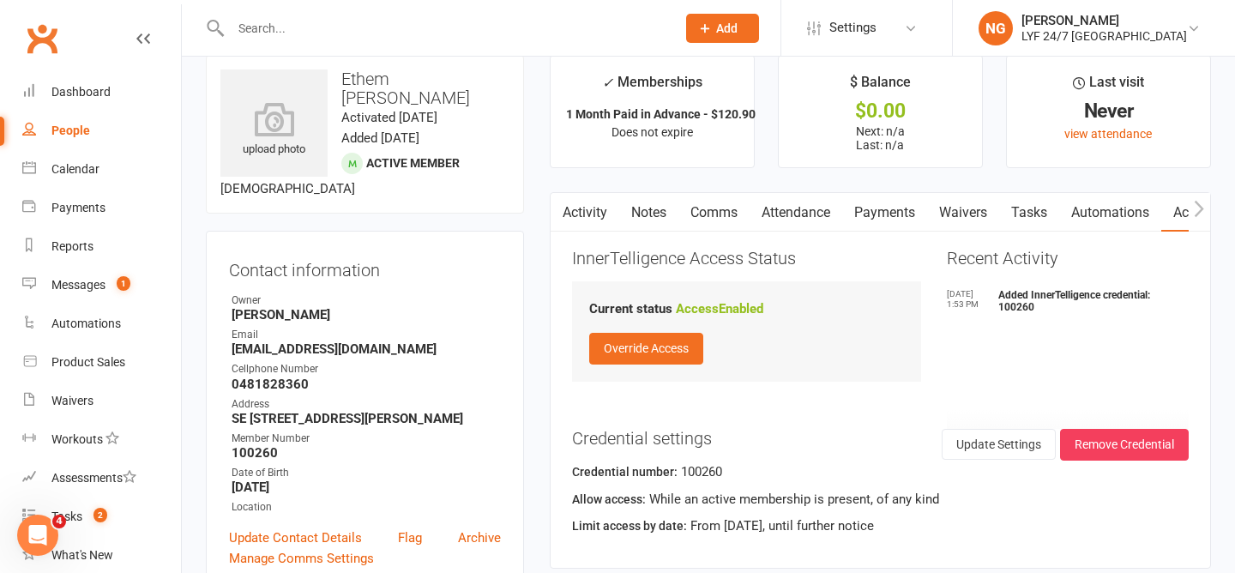
click at [865, 213] on link "Payments" at bounding box center [884, 212] width 85 height 39
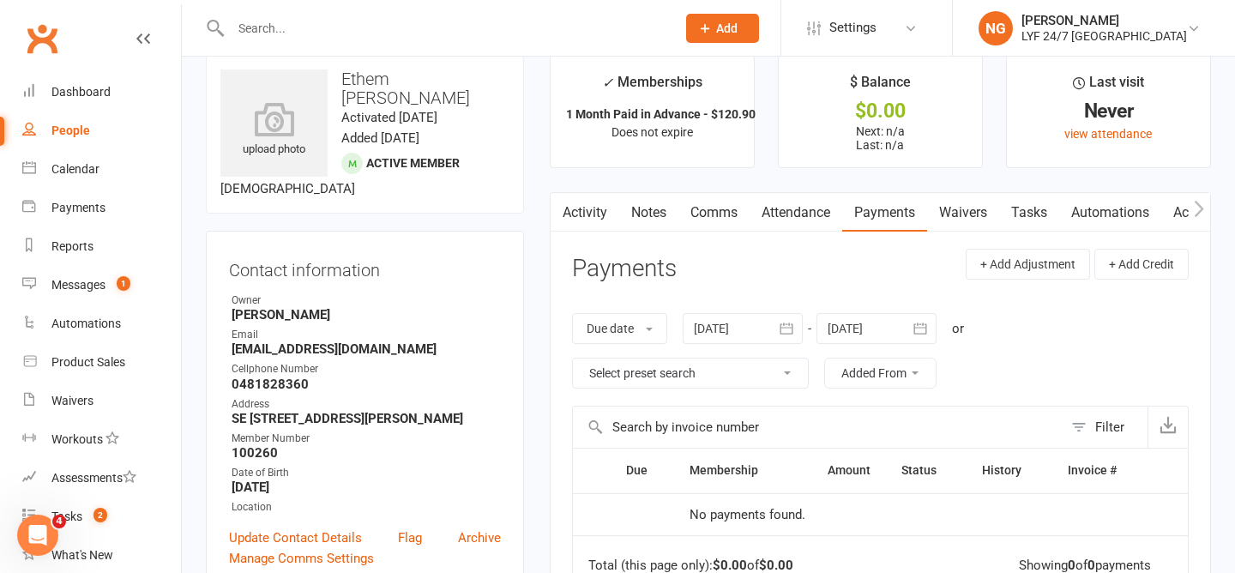
click at [587, 220] on link "Activity" at bounding box center [585, 212] width 69 height 39
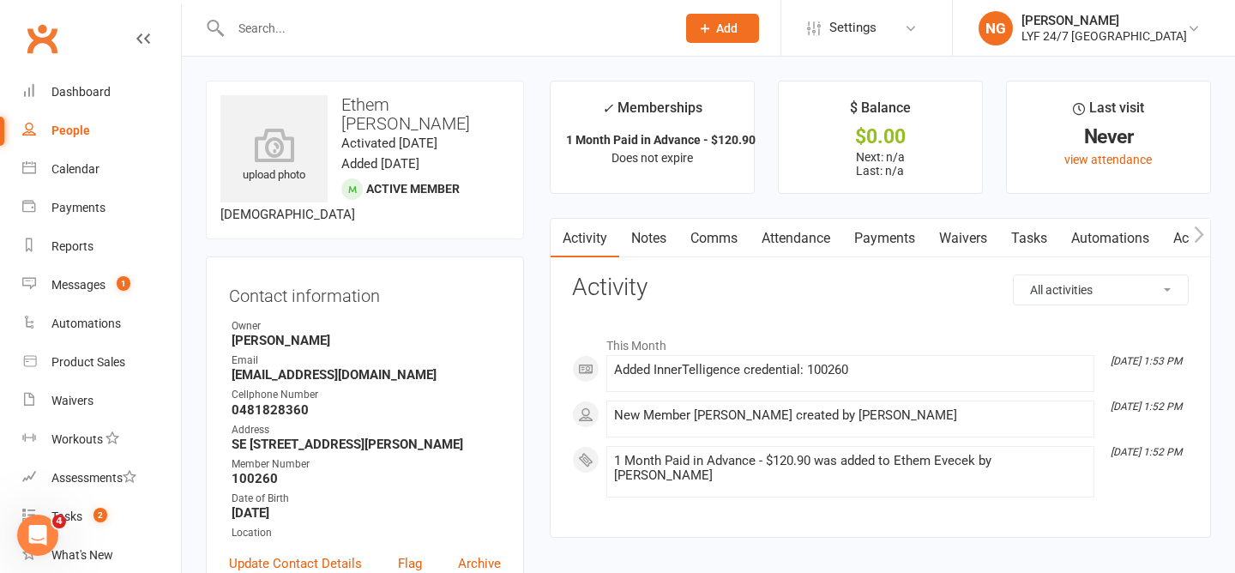
click at [878, 233] on link "Payments" at bounding box center [884, 238] width 85 height 39
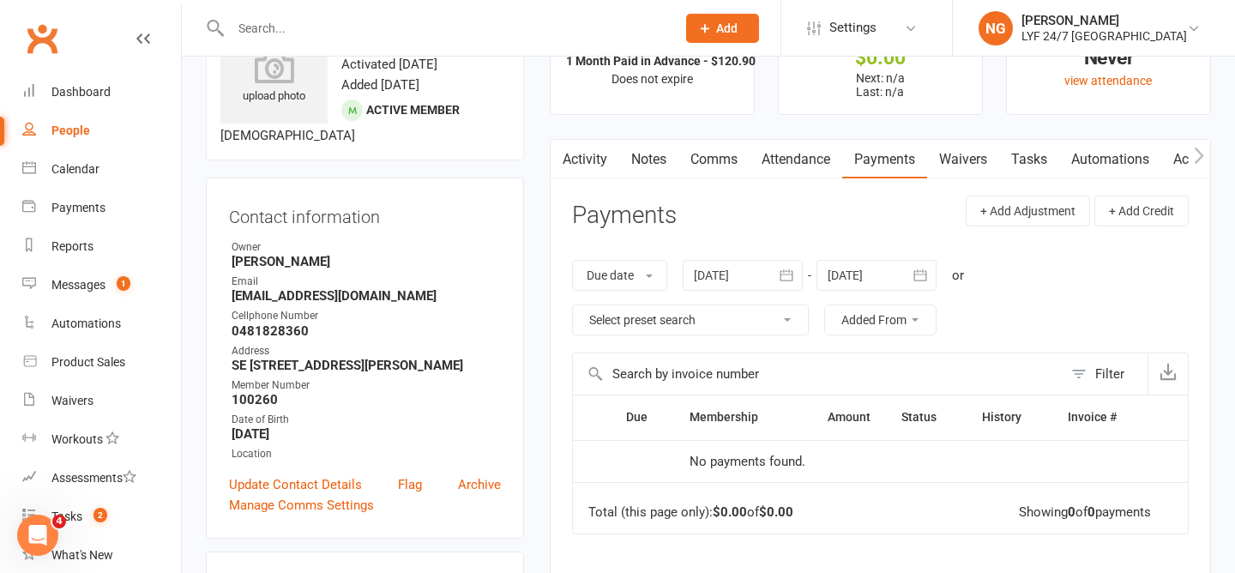
scroll to position [88, 0]
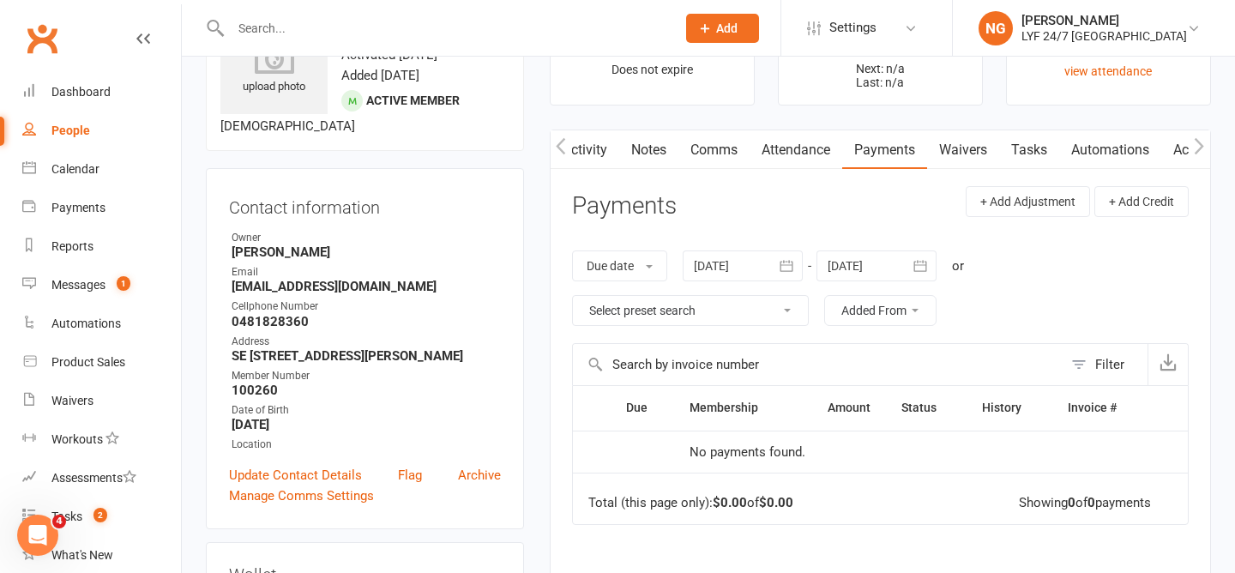
click at [590, 148] on link "Activity" at bounding box center [585, 149] width 69 height 39
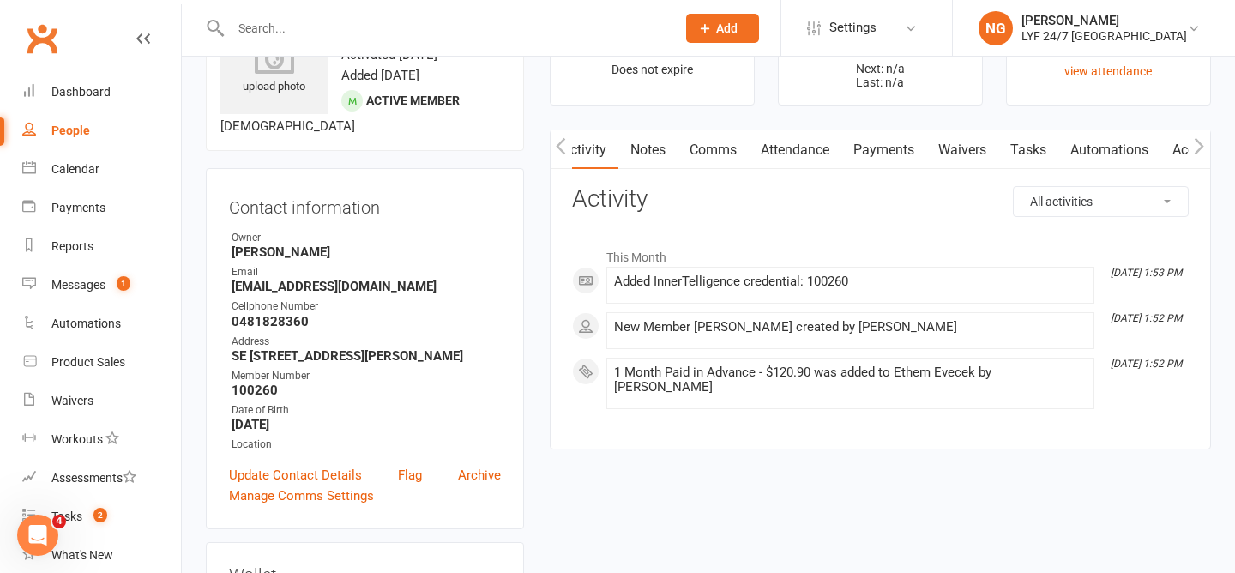
click at [788, 146] on link "Attendance" at bounding box center [795, 149] width 93 height 39
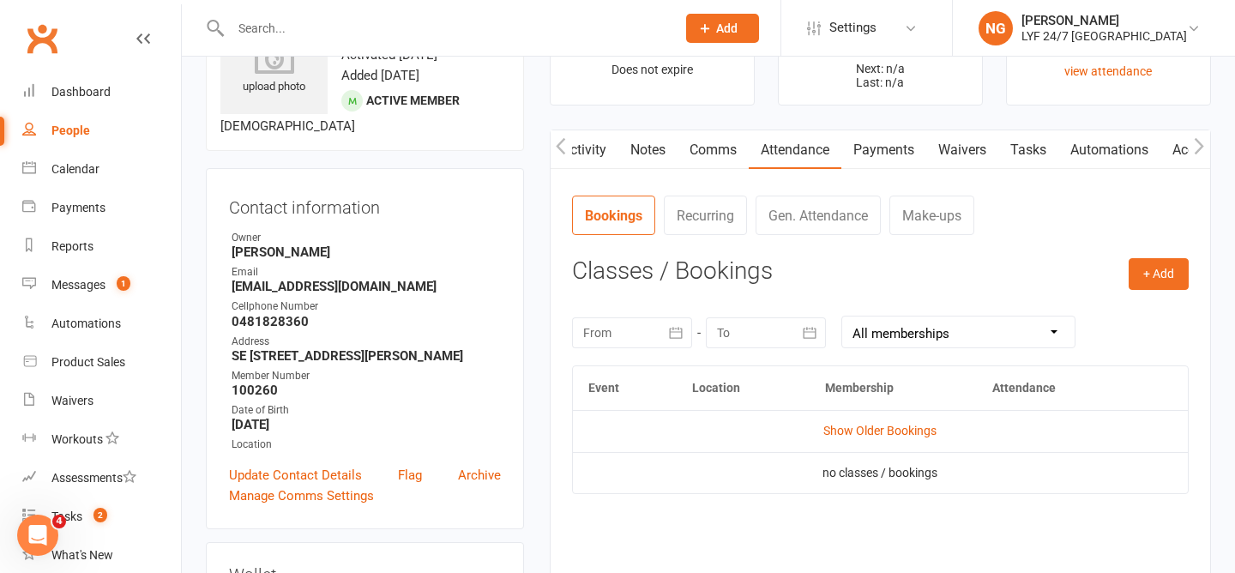
click at [705, 145] on link "Comms" at bounding box center [713, 149] width 71 height 39
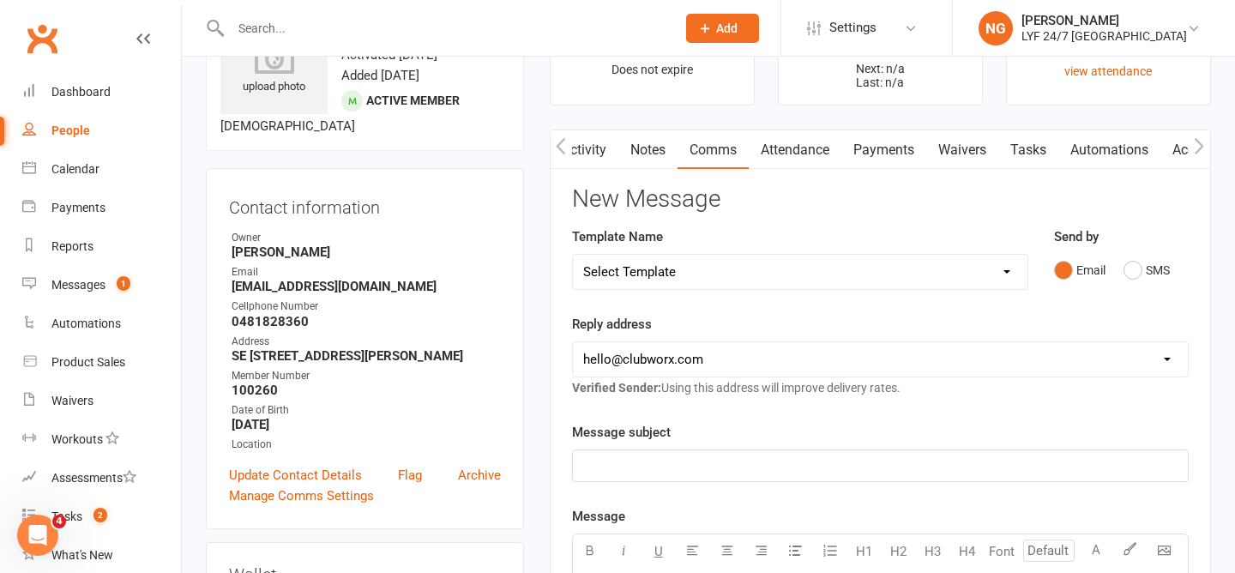
click at [798, 153] on link "Attendance" at bounding box center [795, 149] width 93 height 39
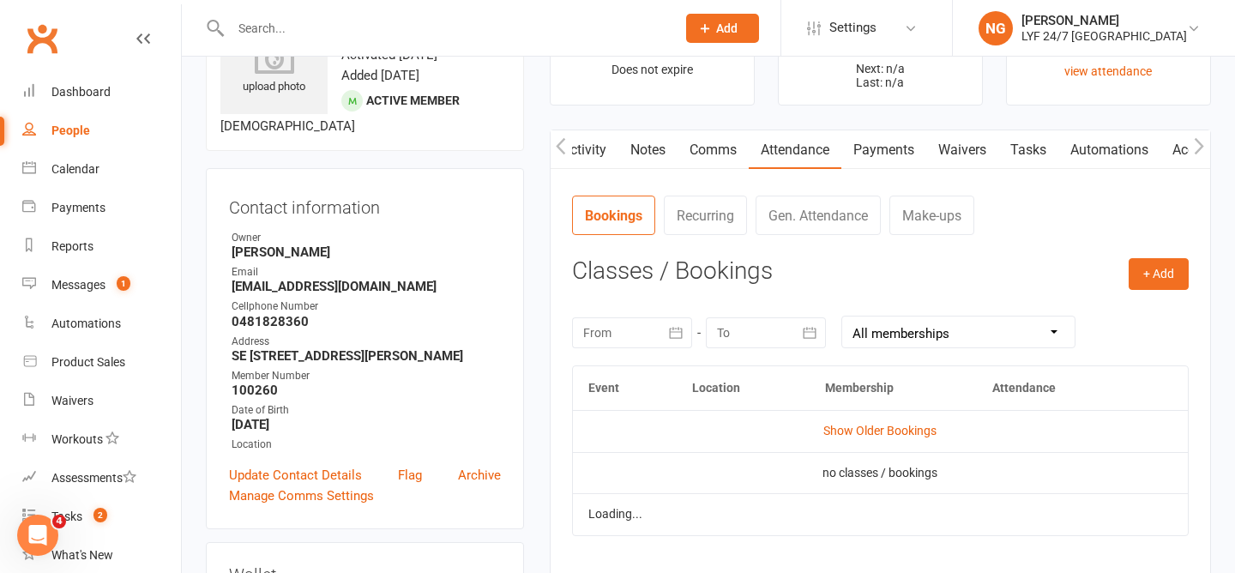
click at [867, 153] on link "Payments" at bounding box center [883, 149] width 85 height 39
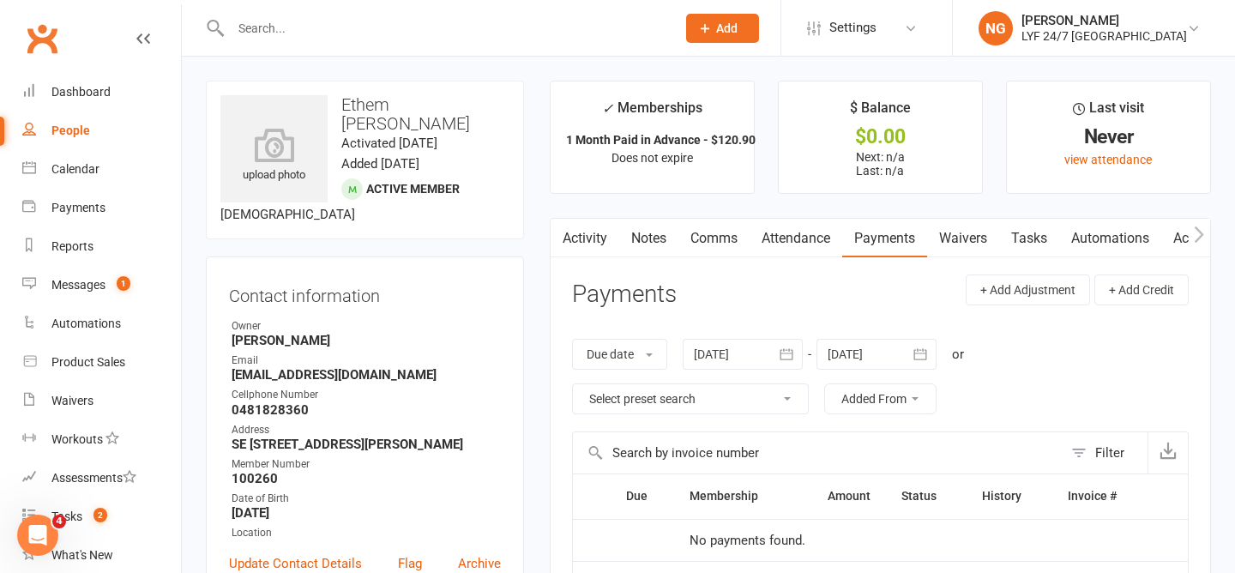
click at [581, 236] on link "Activity" at bounding box center [585, 238] width 69 height 39
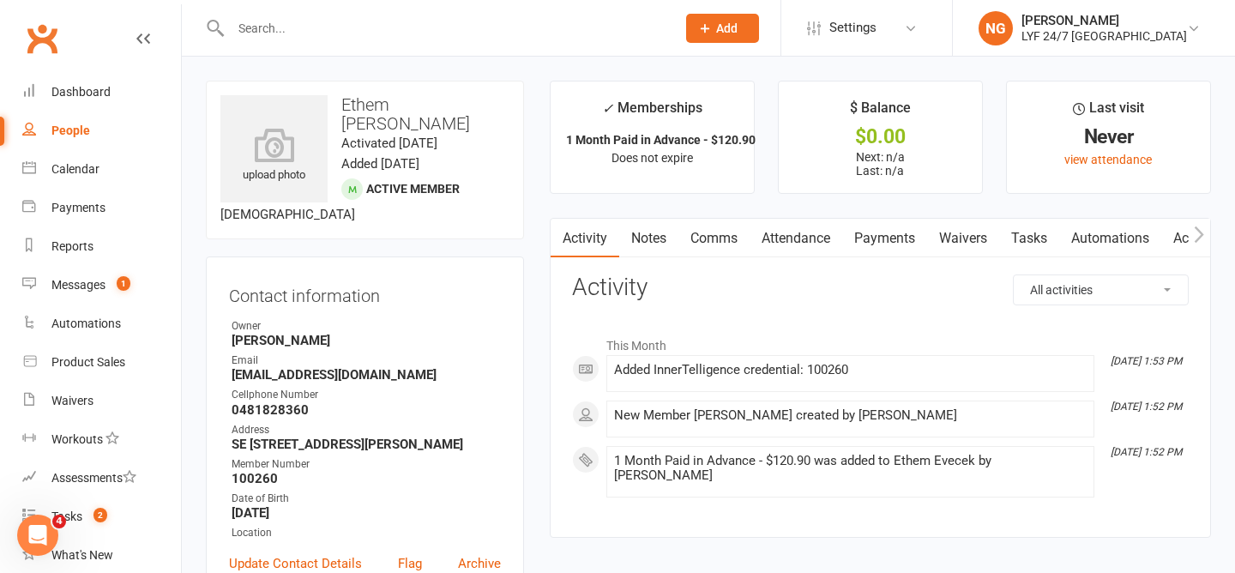
click at [397, 113] on h3 "Ethem Evecek" at bounding box center [364, 114] width 289 height 38
copy h3 "Ethem Evecek"
